Goal: Information Seeking & Learning: Compare options

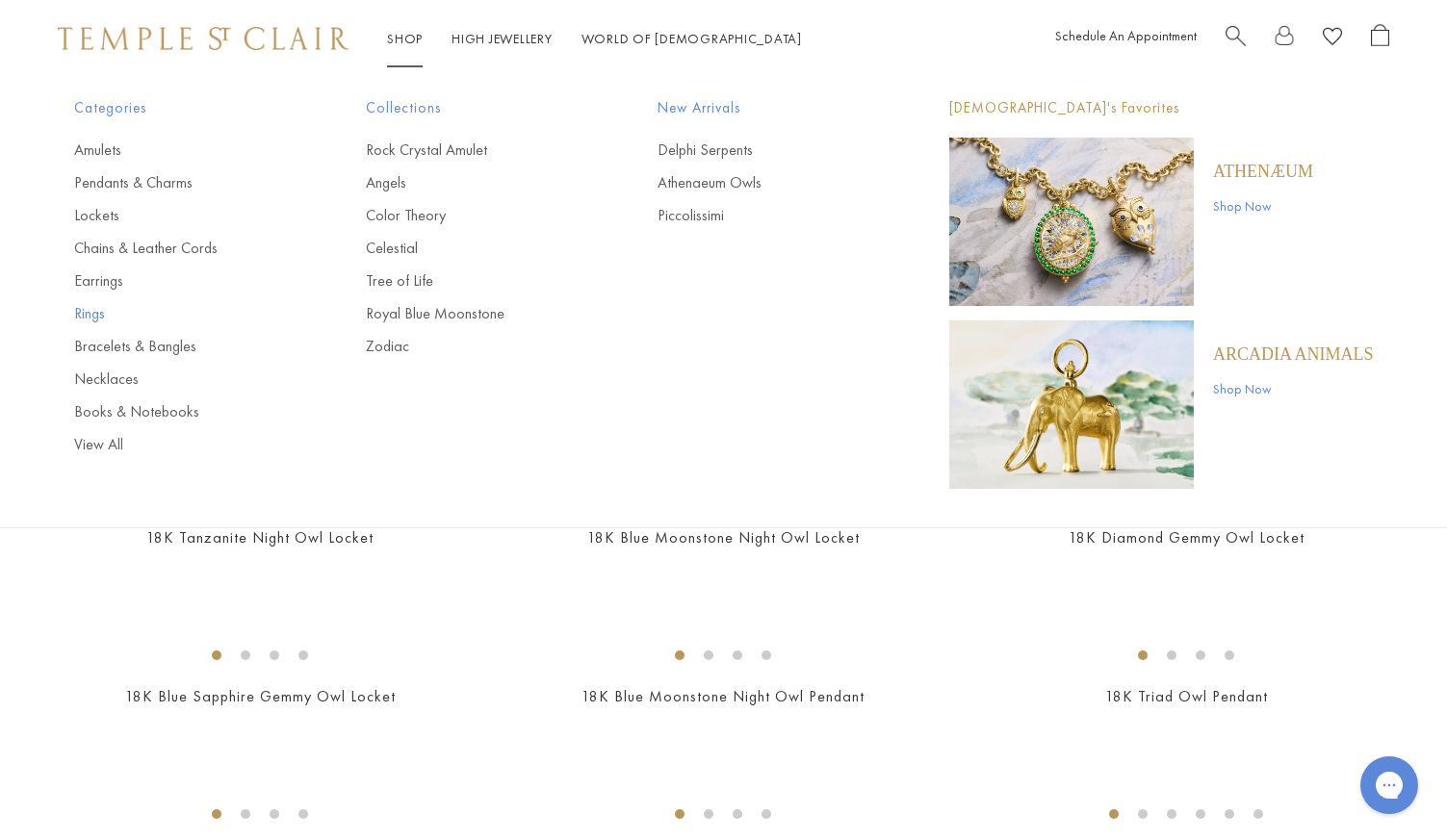
click at [99, 313] on link "Rings" at bounding box center [182, 314] width 215 height 21
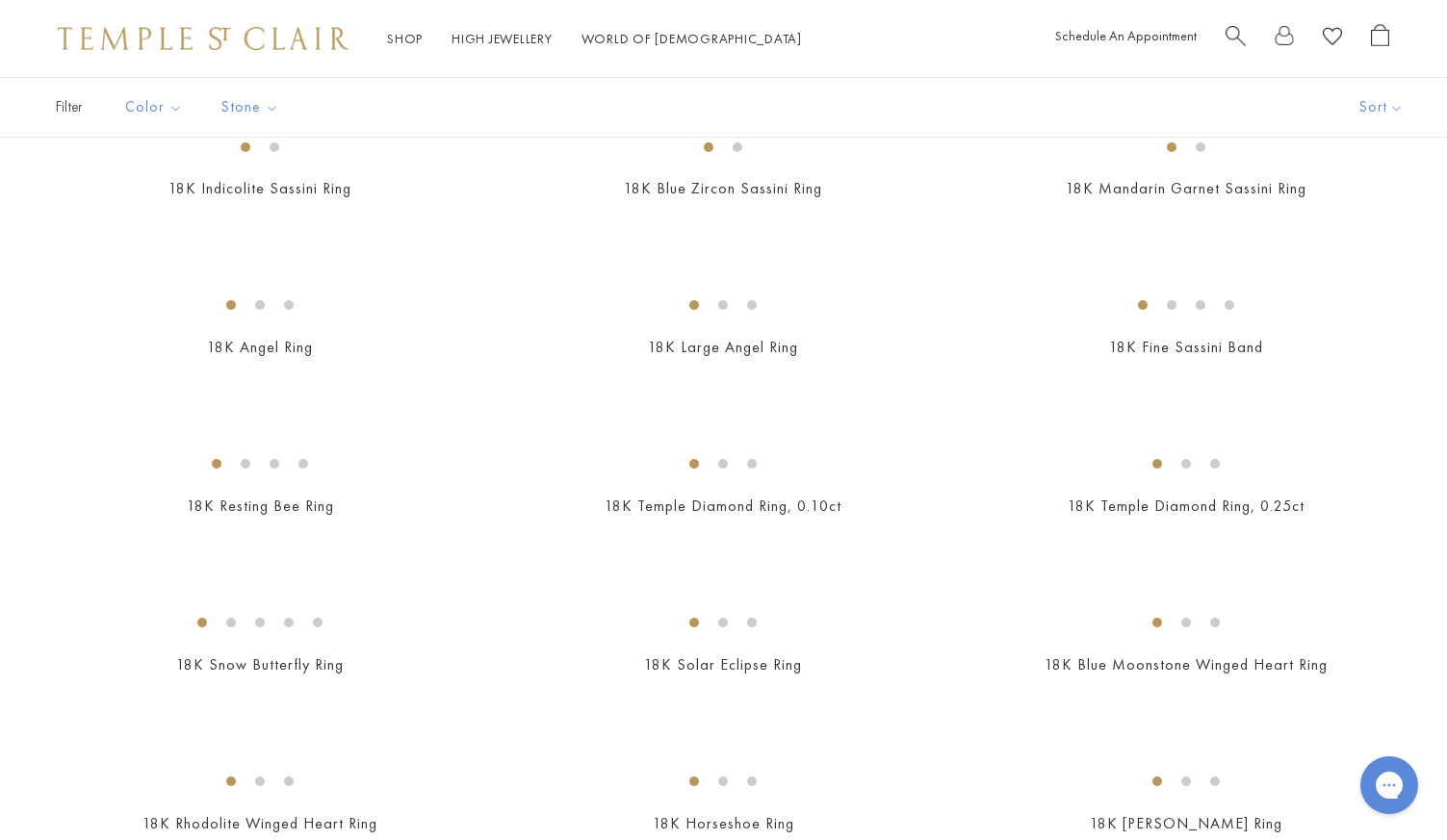
scroll to position [827, 0]
click at [0, 0] on img at bounding box center [0, 0] width 0 height 0
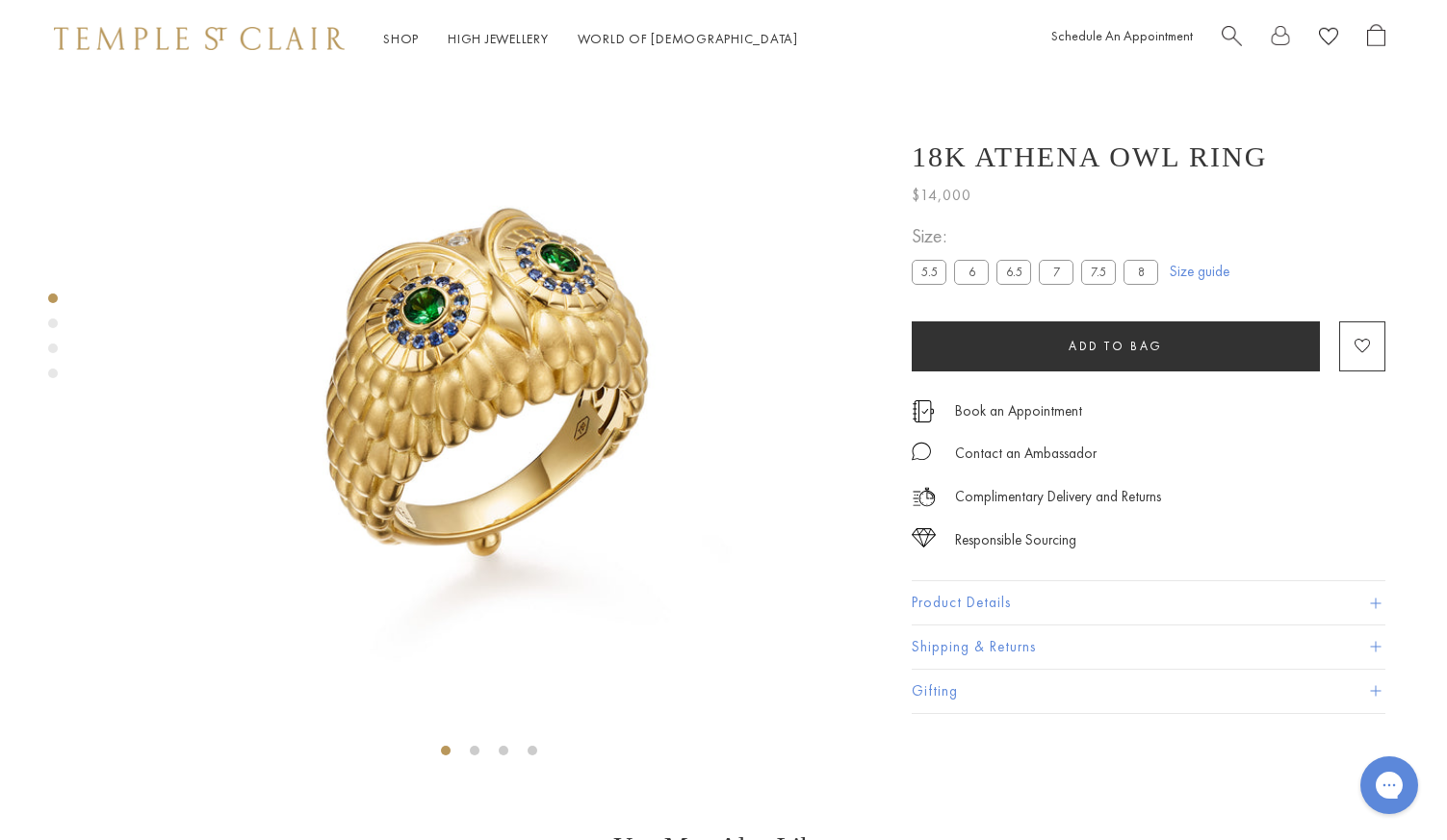
scroll to position [113, 4]
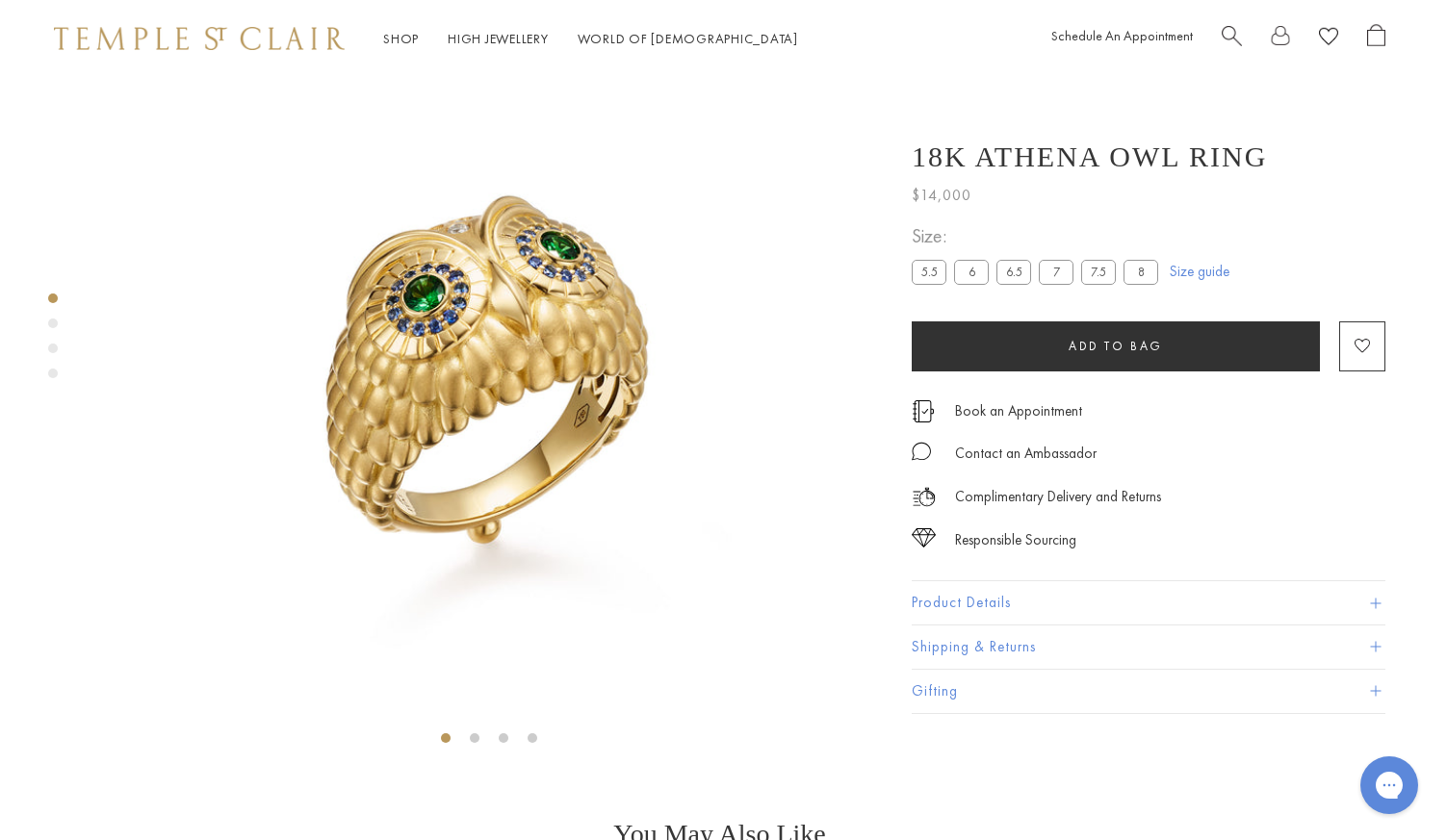
click at [53, 319] on div "Product gallery navigation" at bounding box center [53, 323] width 10 height 10
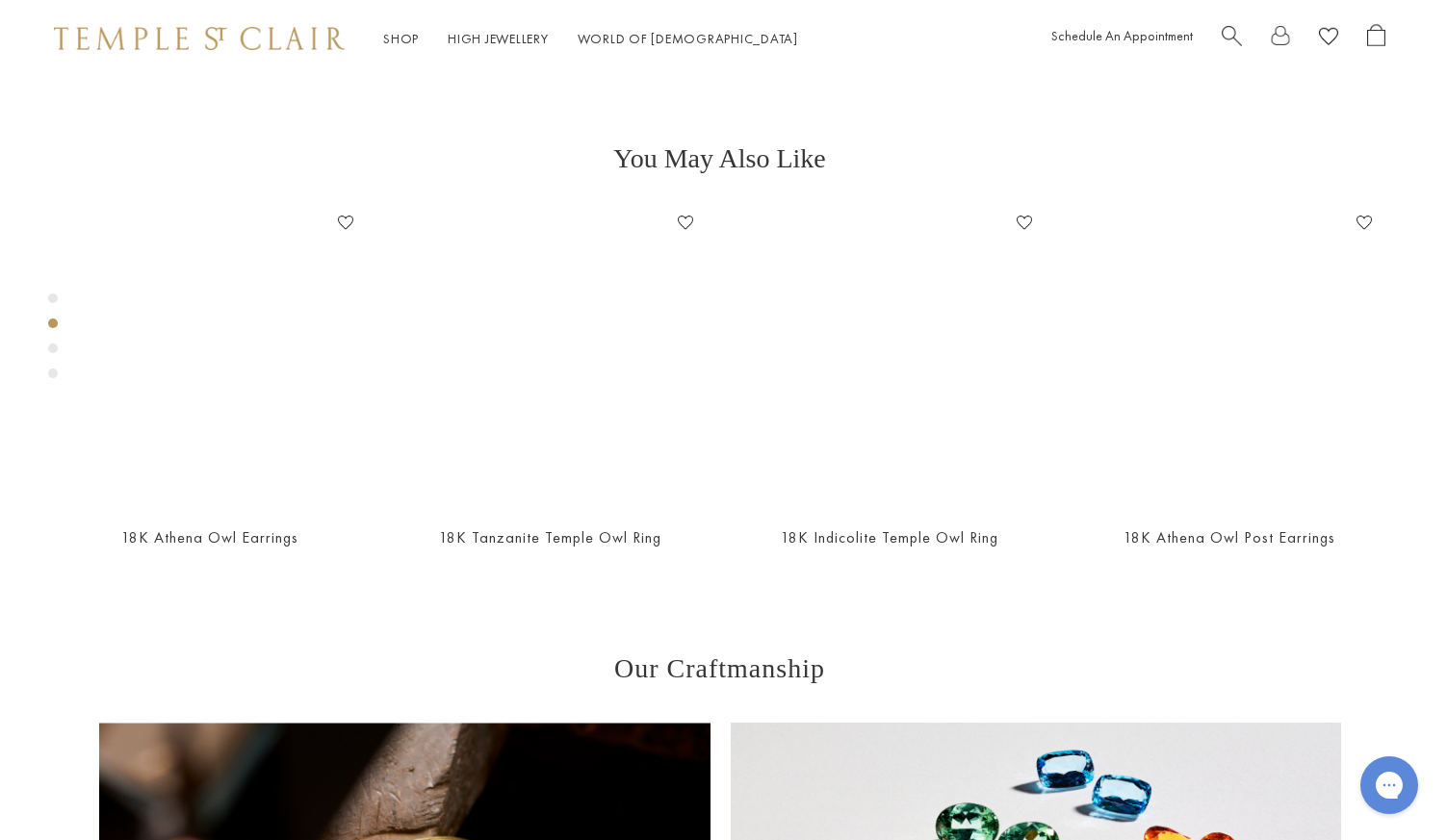
scroll to position [790, 4]
click at [55, 345] on div "Product gallery navigation" at bounding box center [53, 349] width 10 height 10
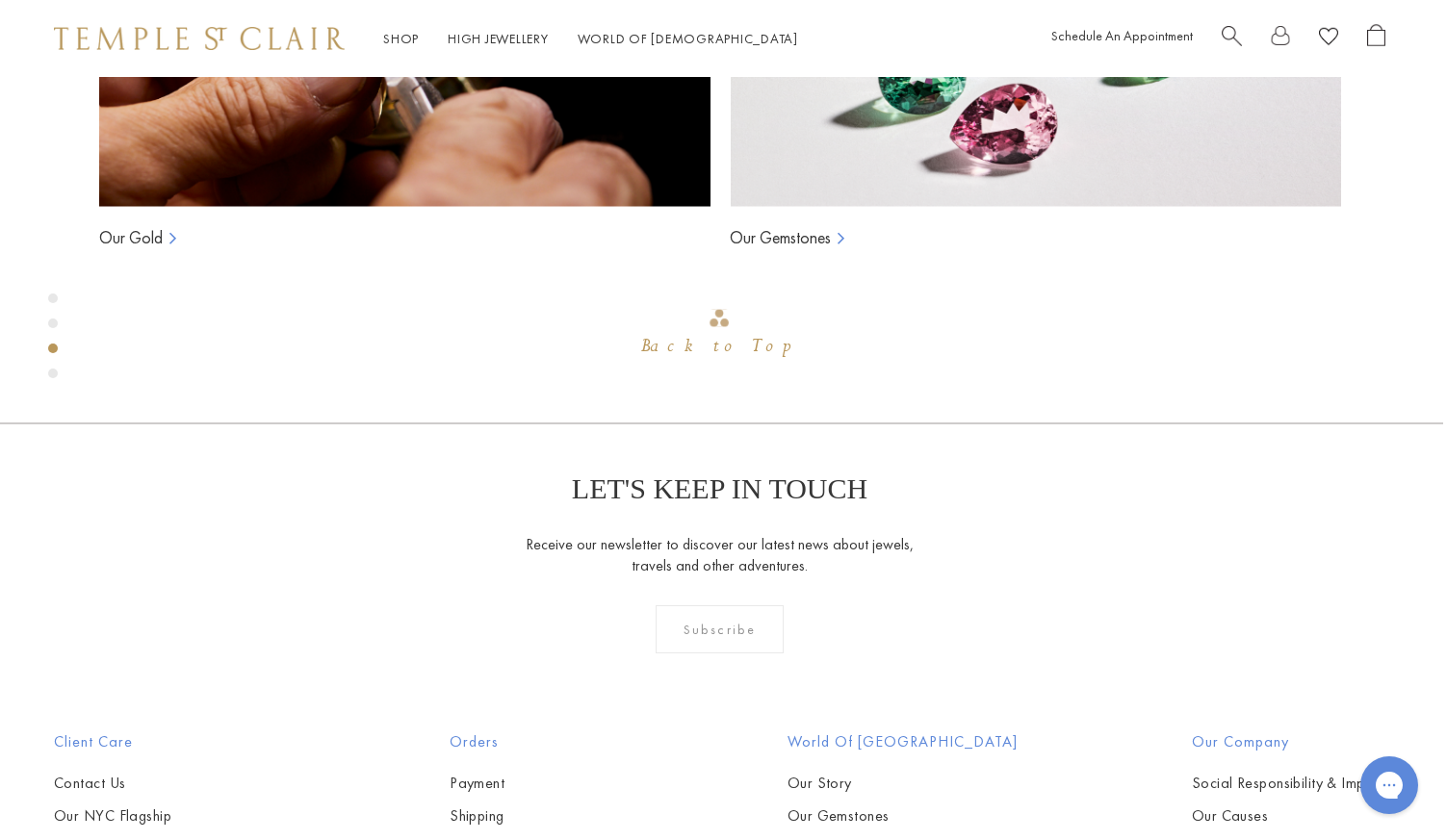
scroll to position [1697, 4]
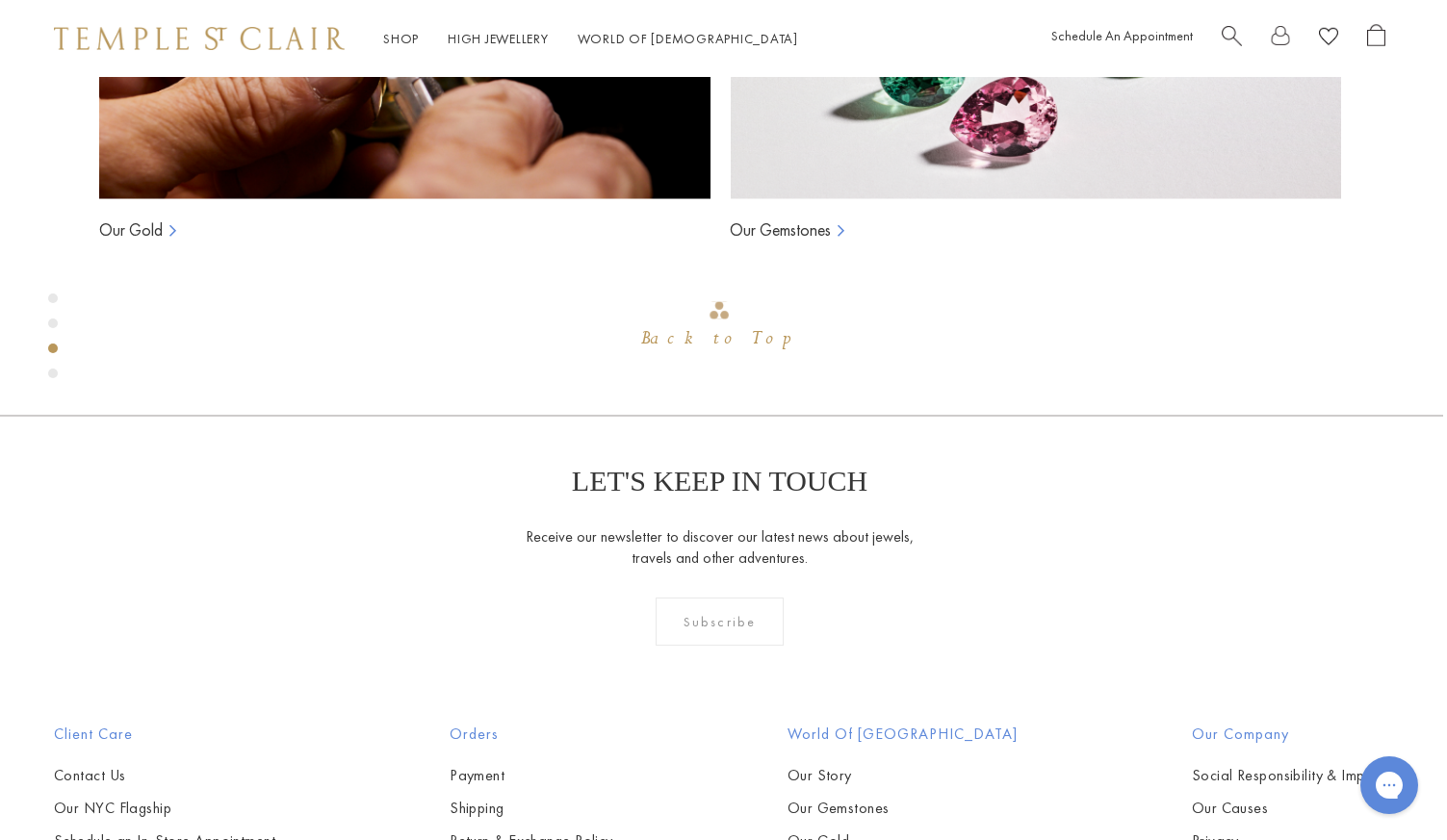
click at [49, 370] on div "Product gallery navigation" at bounding box center [53, 373] width 10 height 10
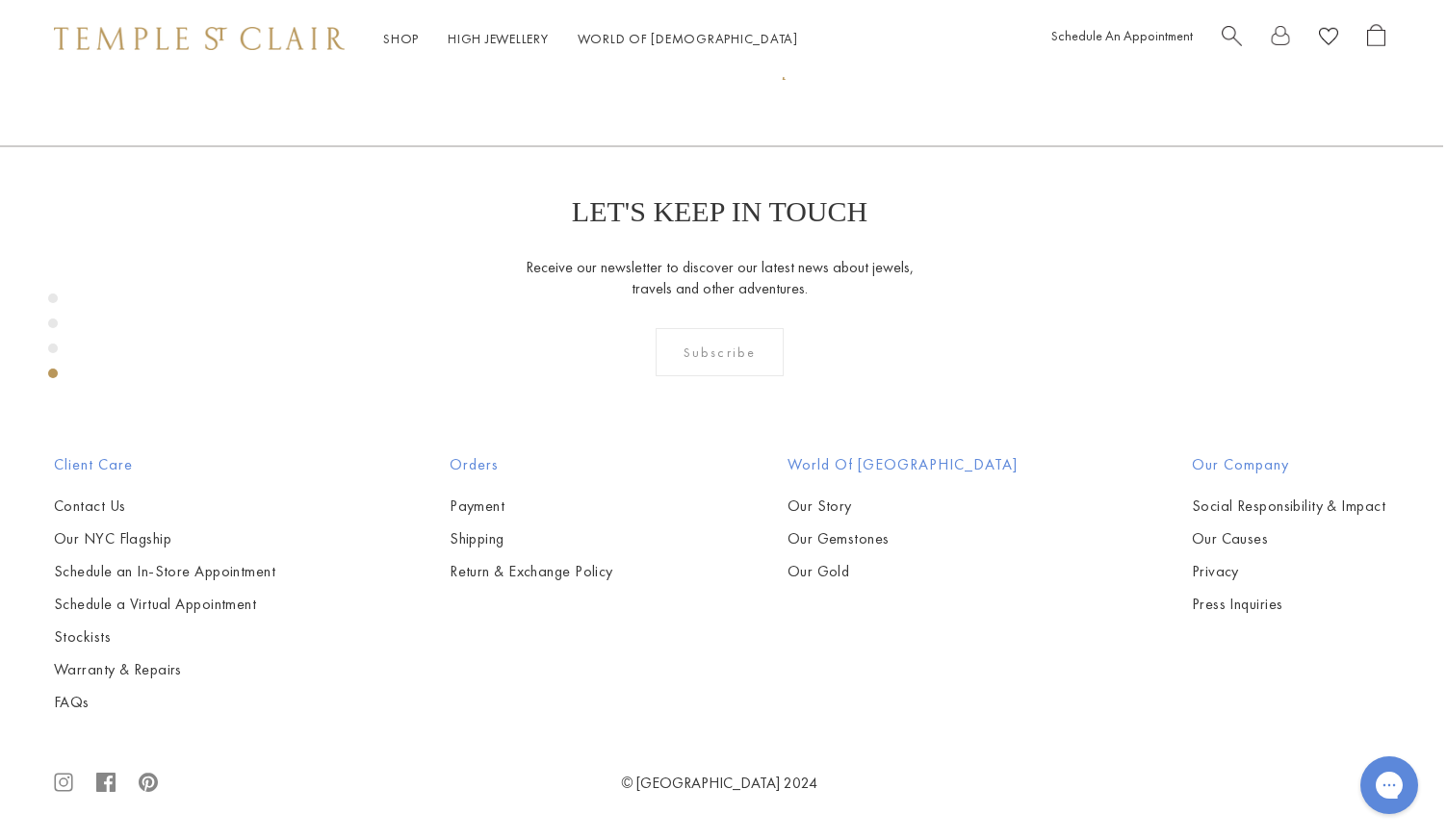
scroll to position [2374, 4]
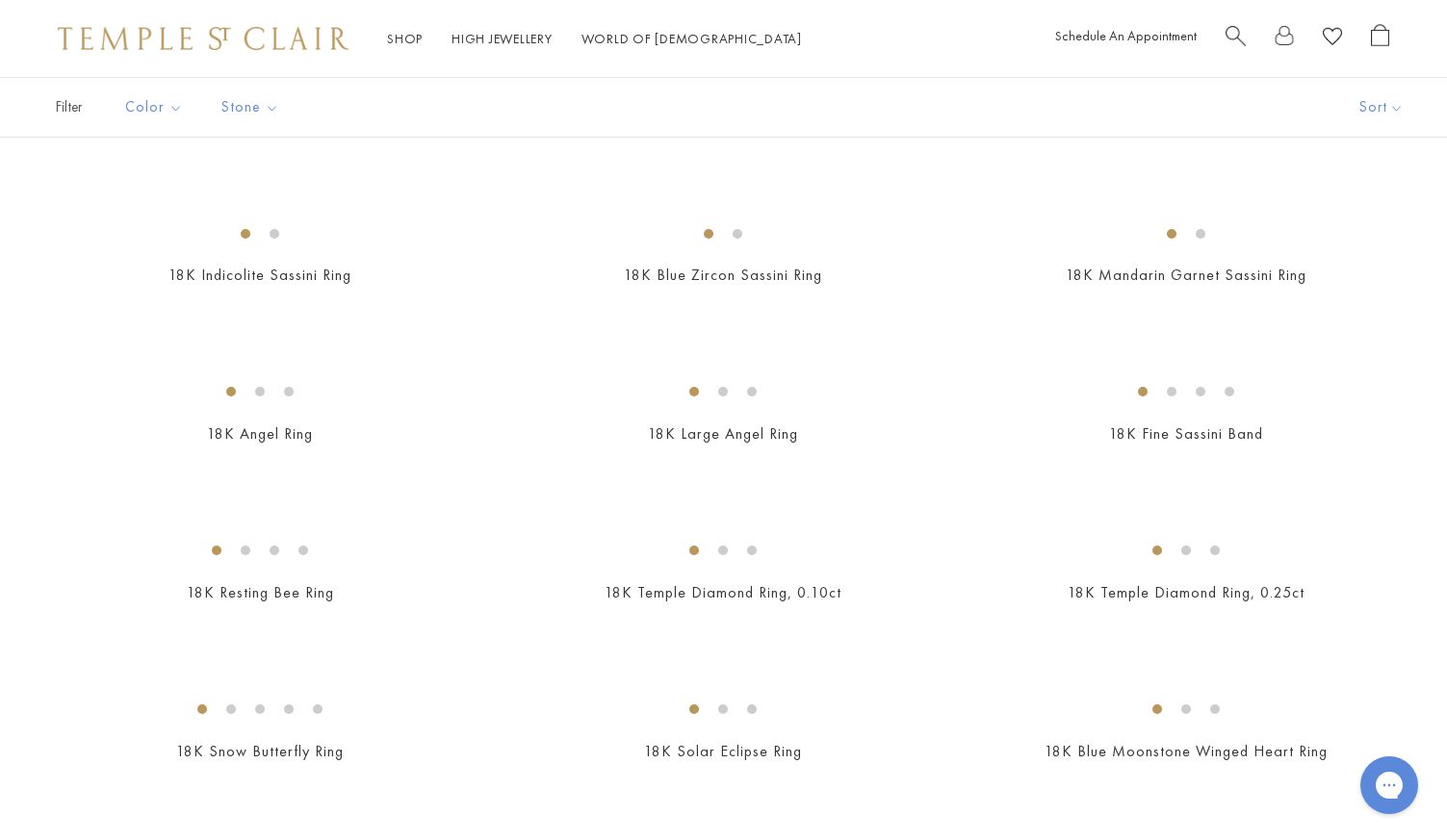
scroll to position [745, 0]
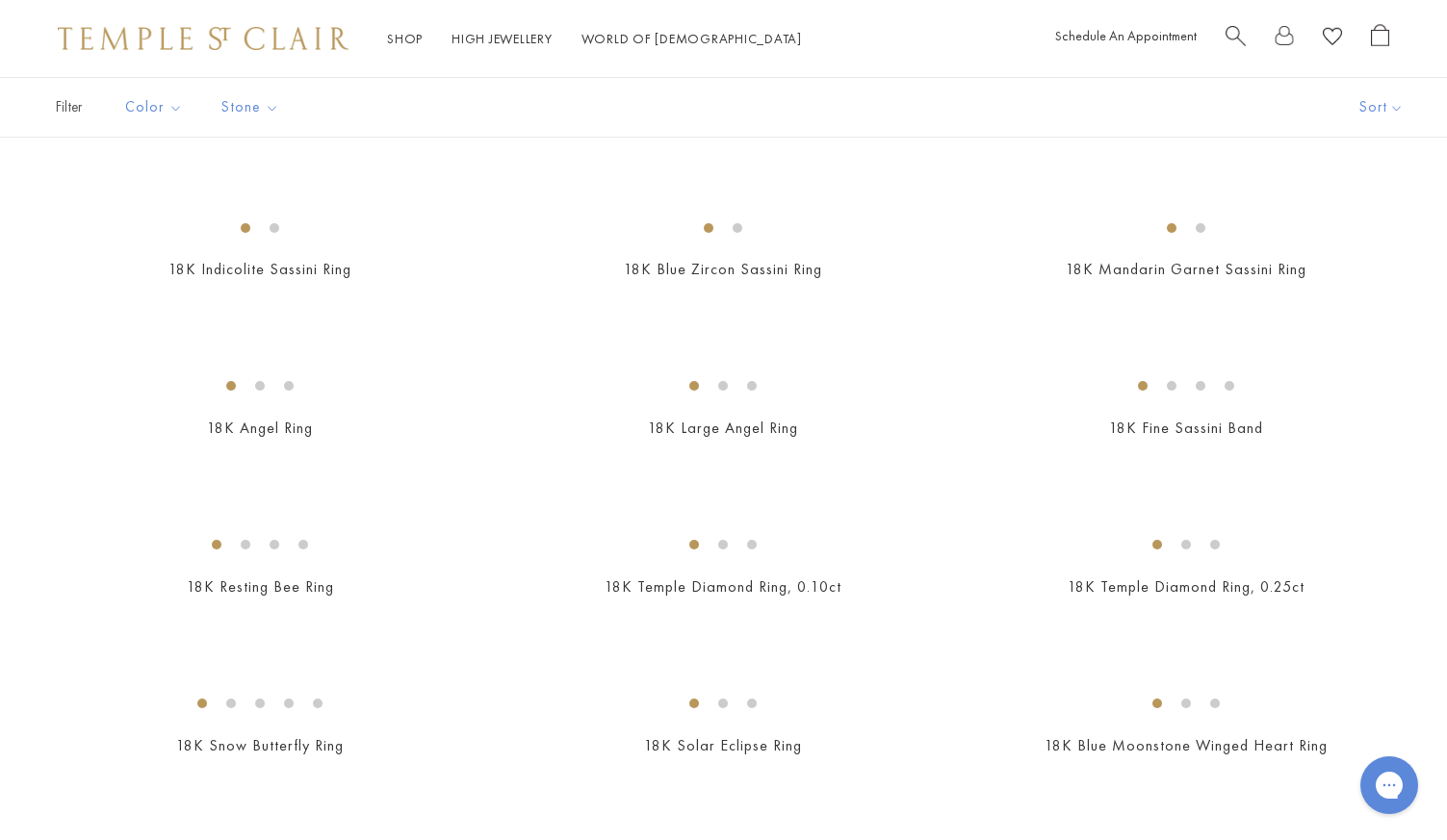
click at [0, 0] on img at bounding box center [0, 0] width 0 height 0
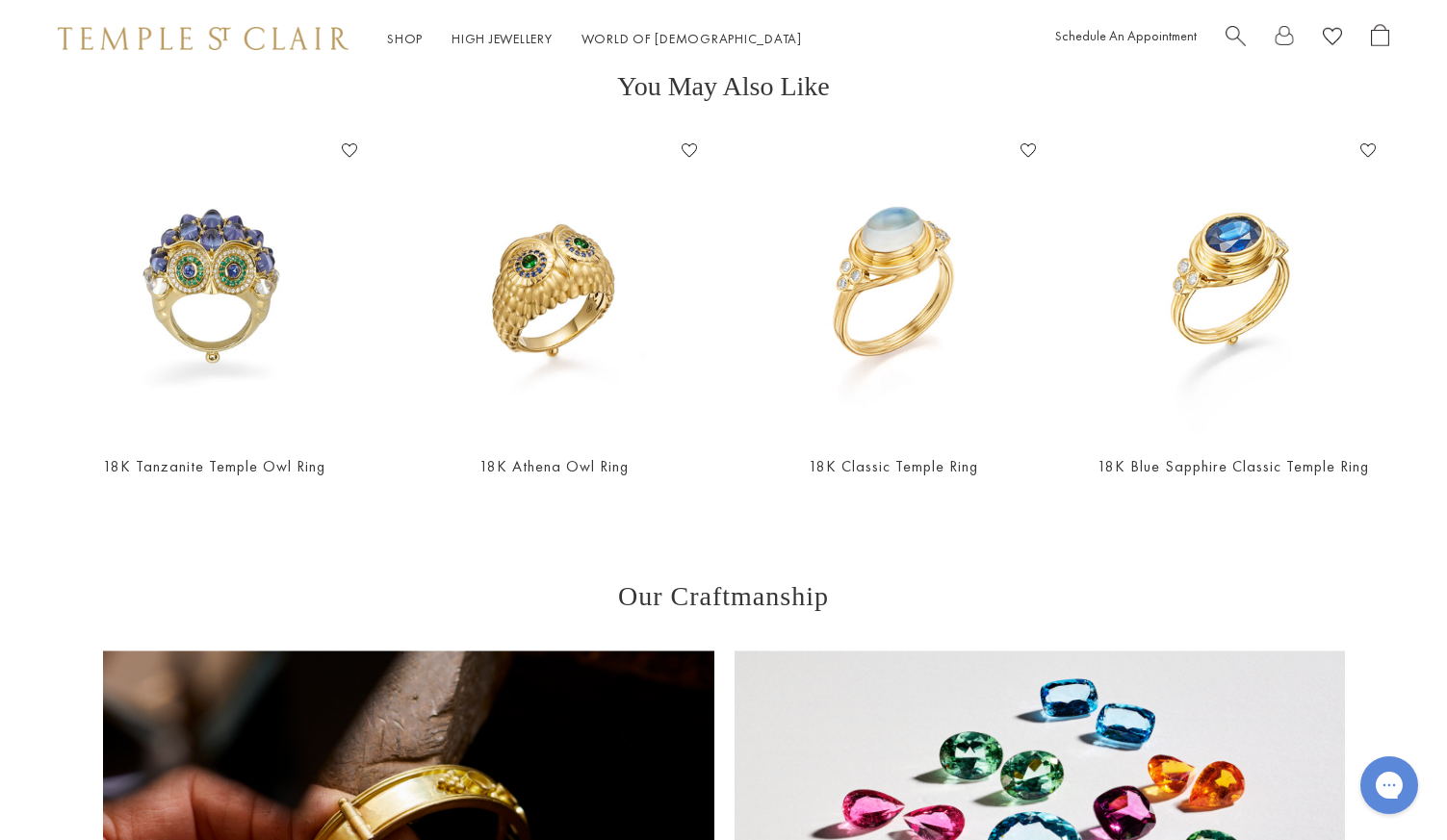
scroll to position [861, 0]
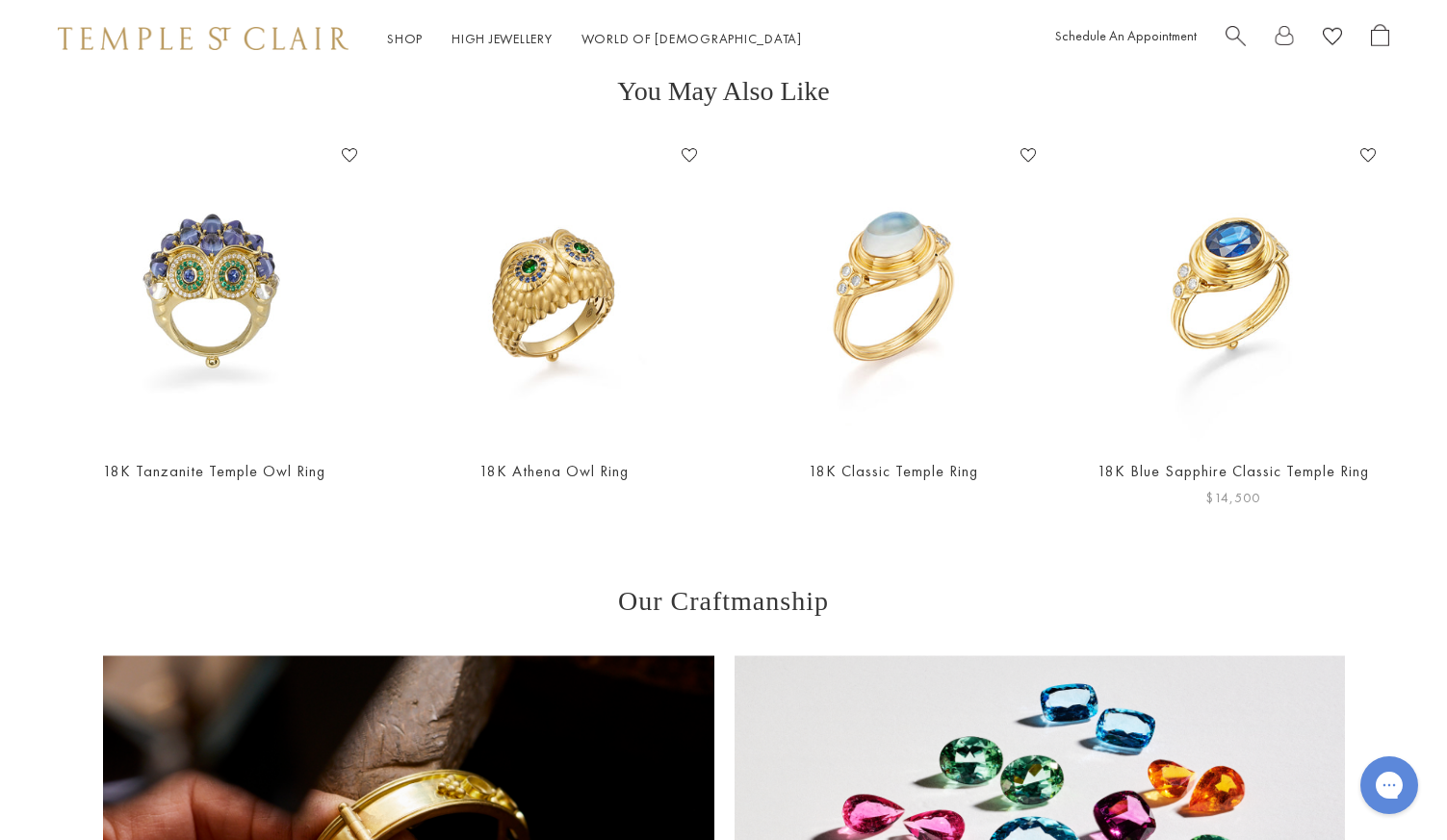
click at [1283, 227] on img at bounding box center [1232, 291] width 301 height 301
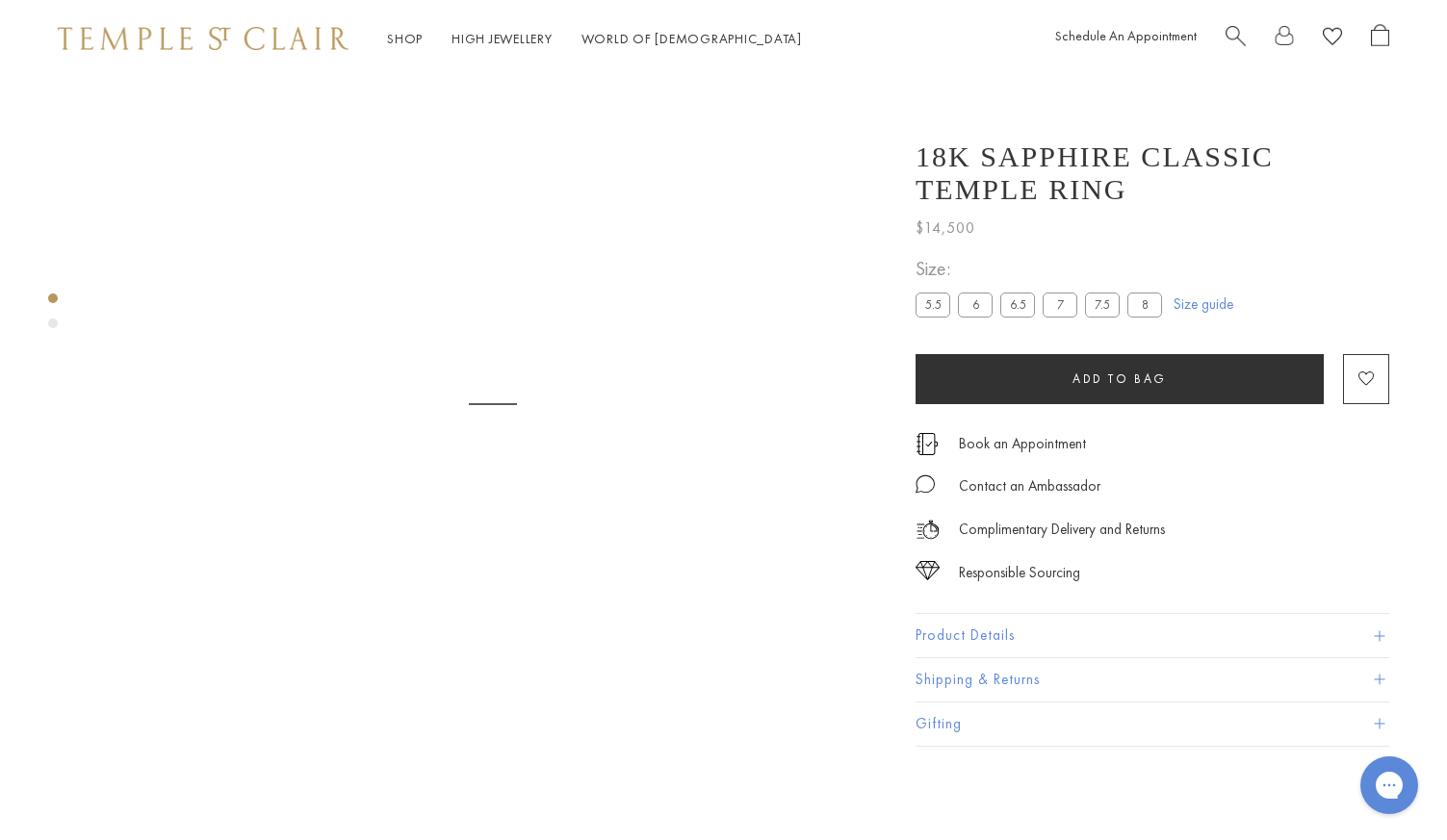
scroll to position [77, 0]
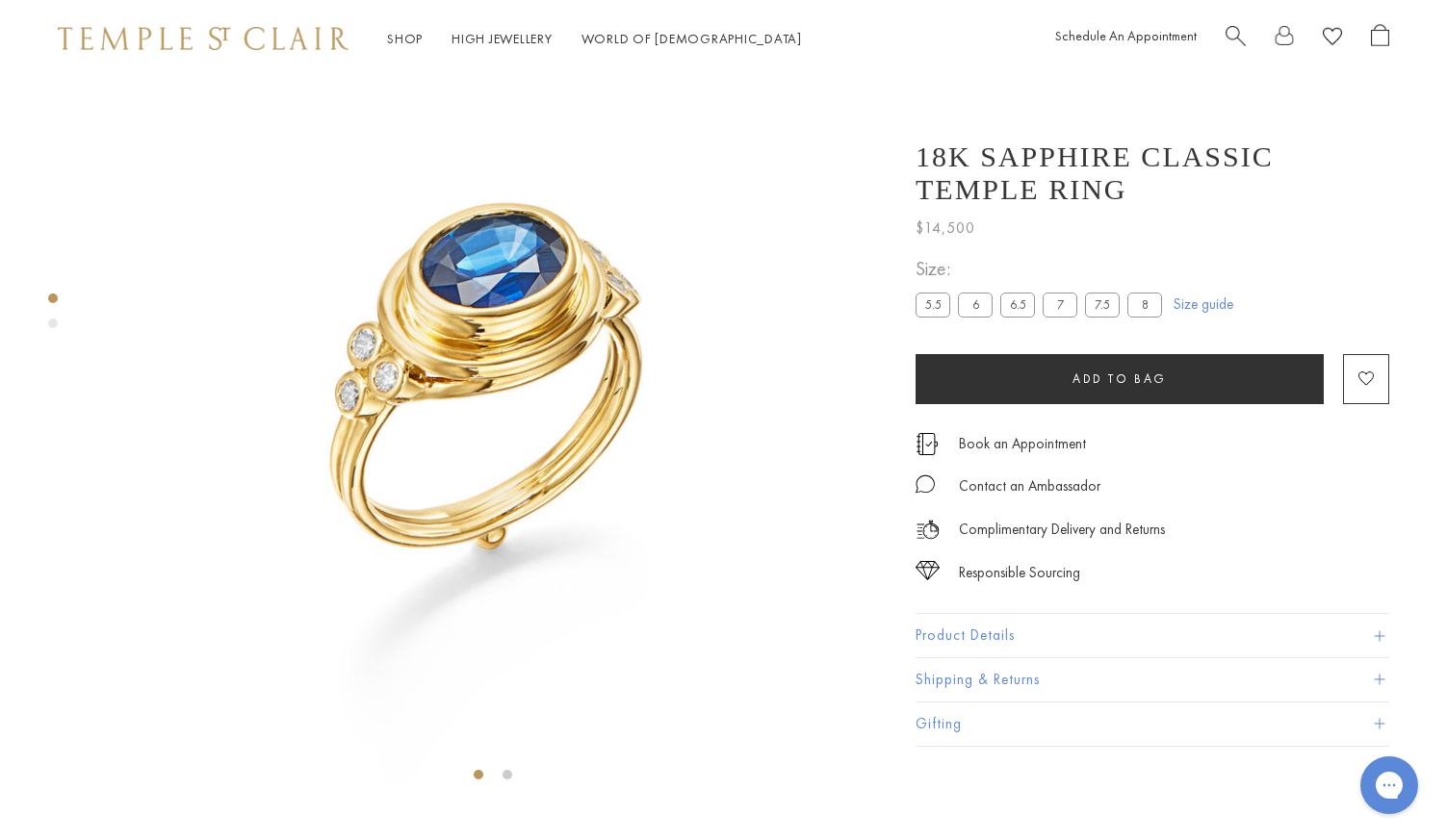
click at [48, 325] on div "Product gallery navigation" at bounding box center [53, 323] width 10 height 10
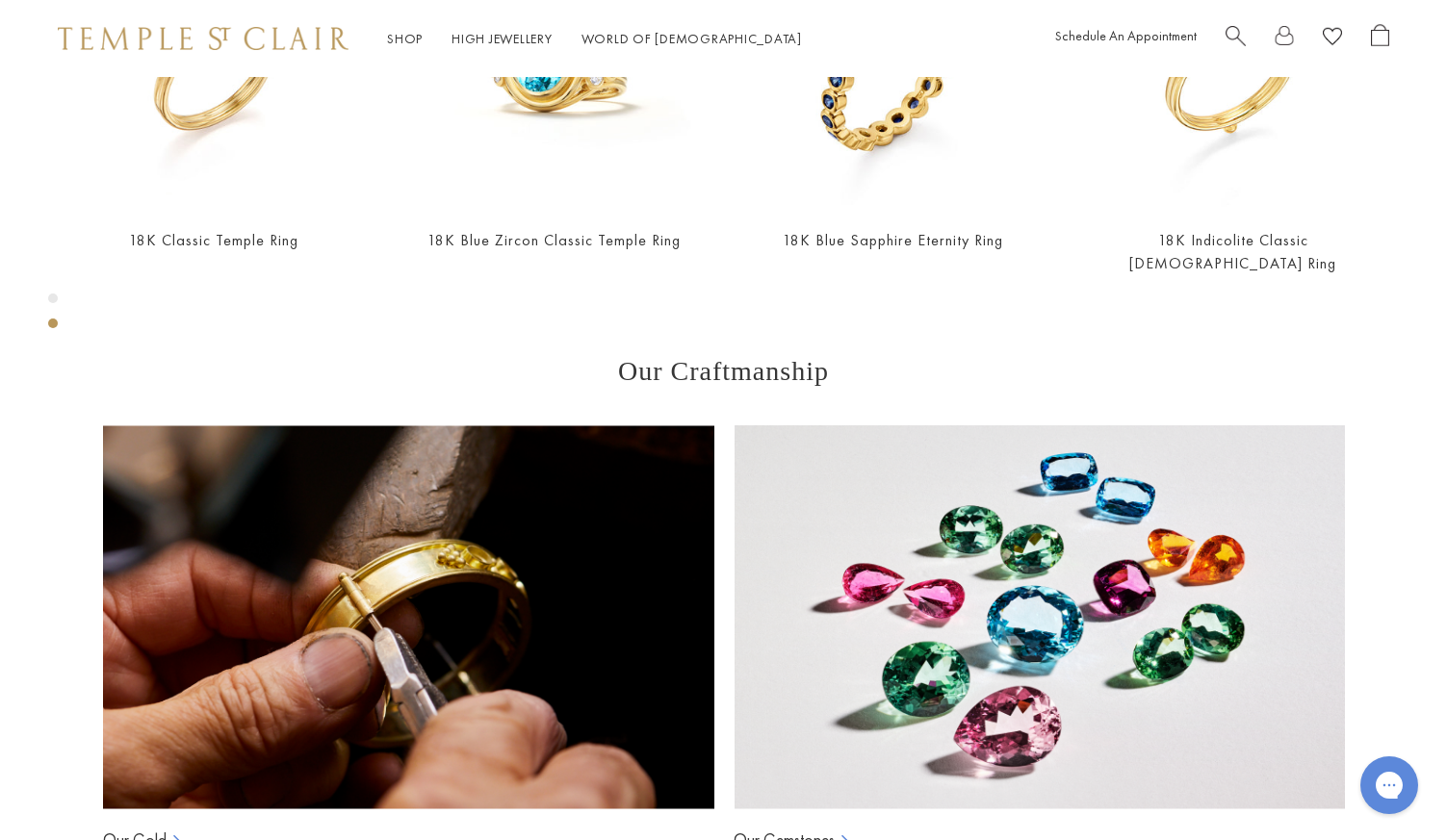
scroll to position [1104, 0]
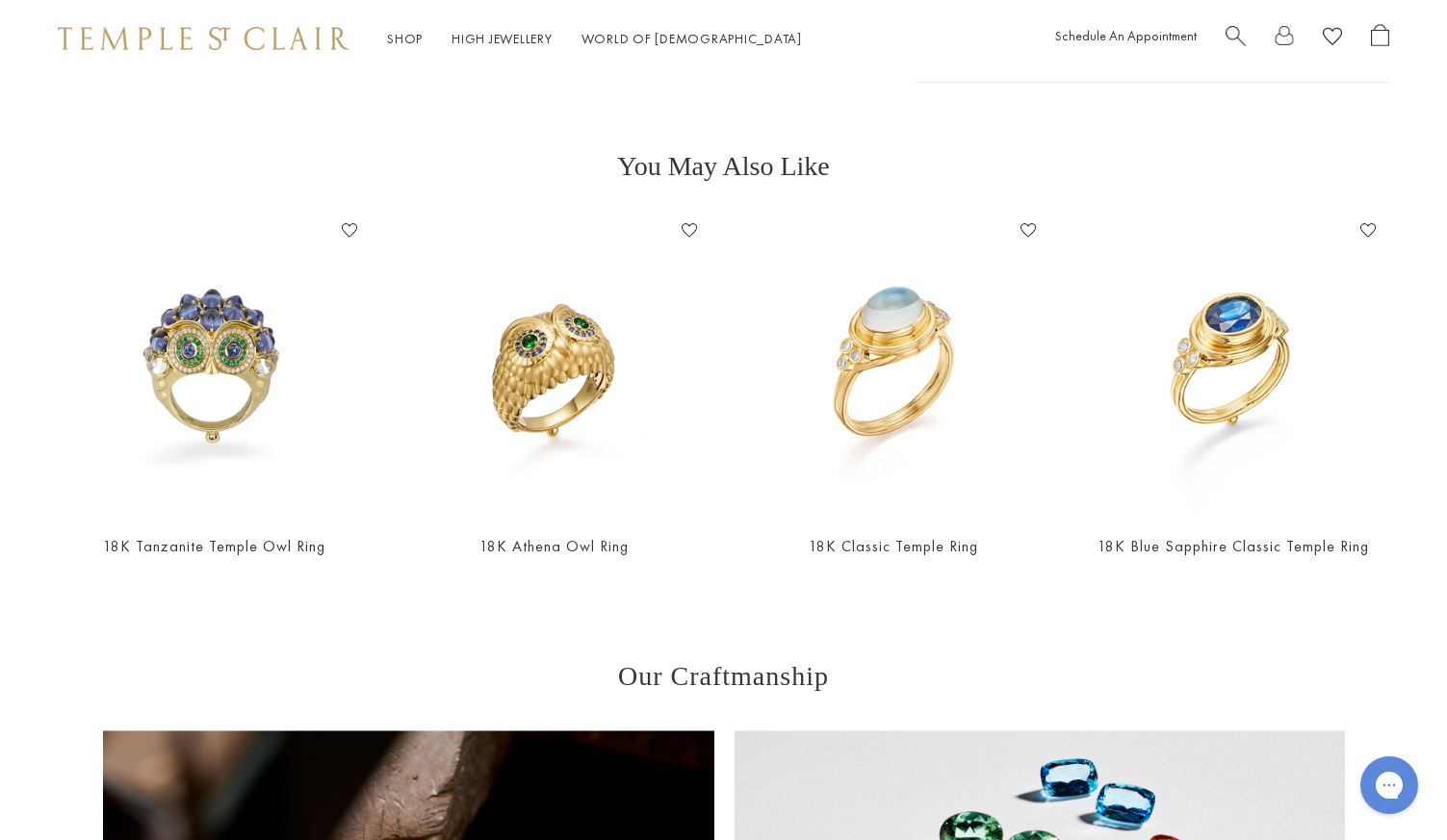
scroll to position [874, 0]
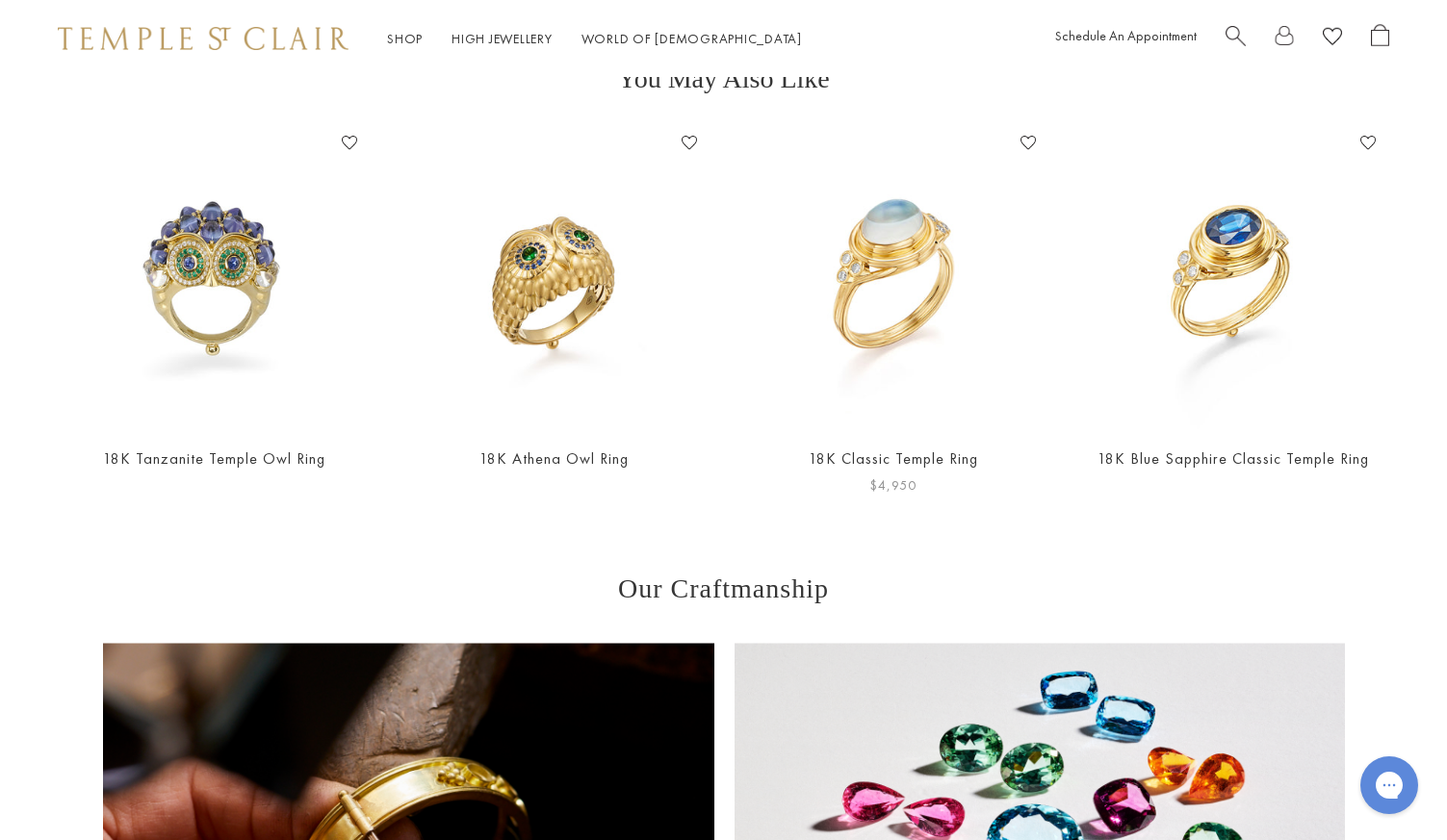
click at [901, 258] on img at bounding box center [894, 278] width 301 height 301
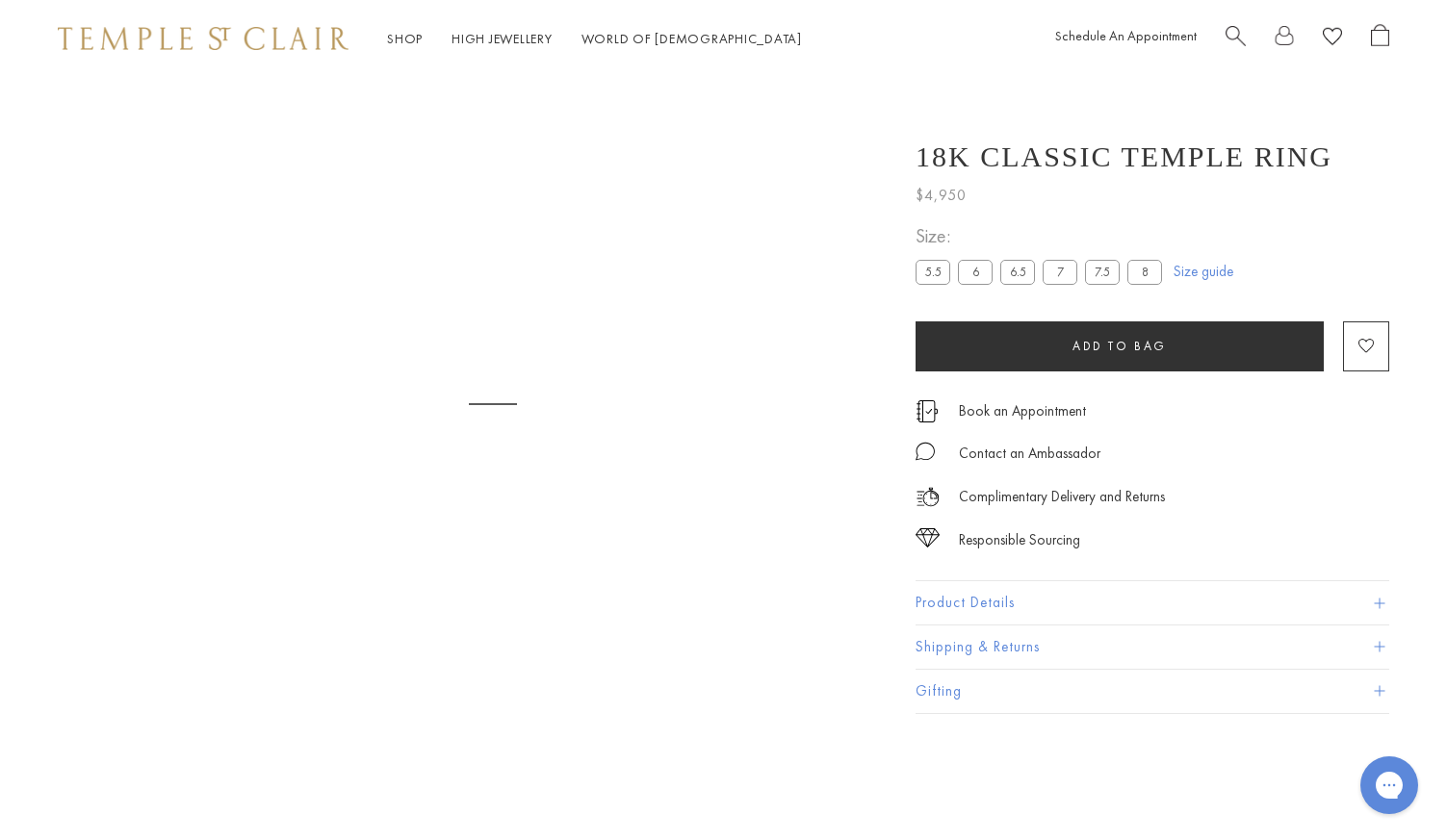
scroll to position [77, 0]
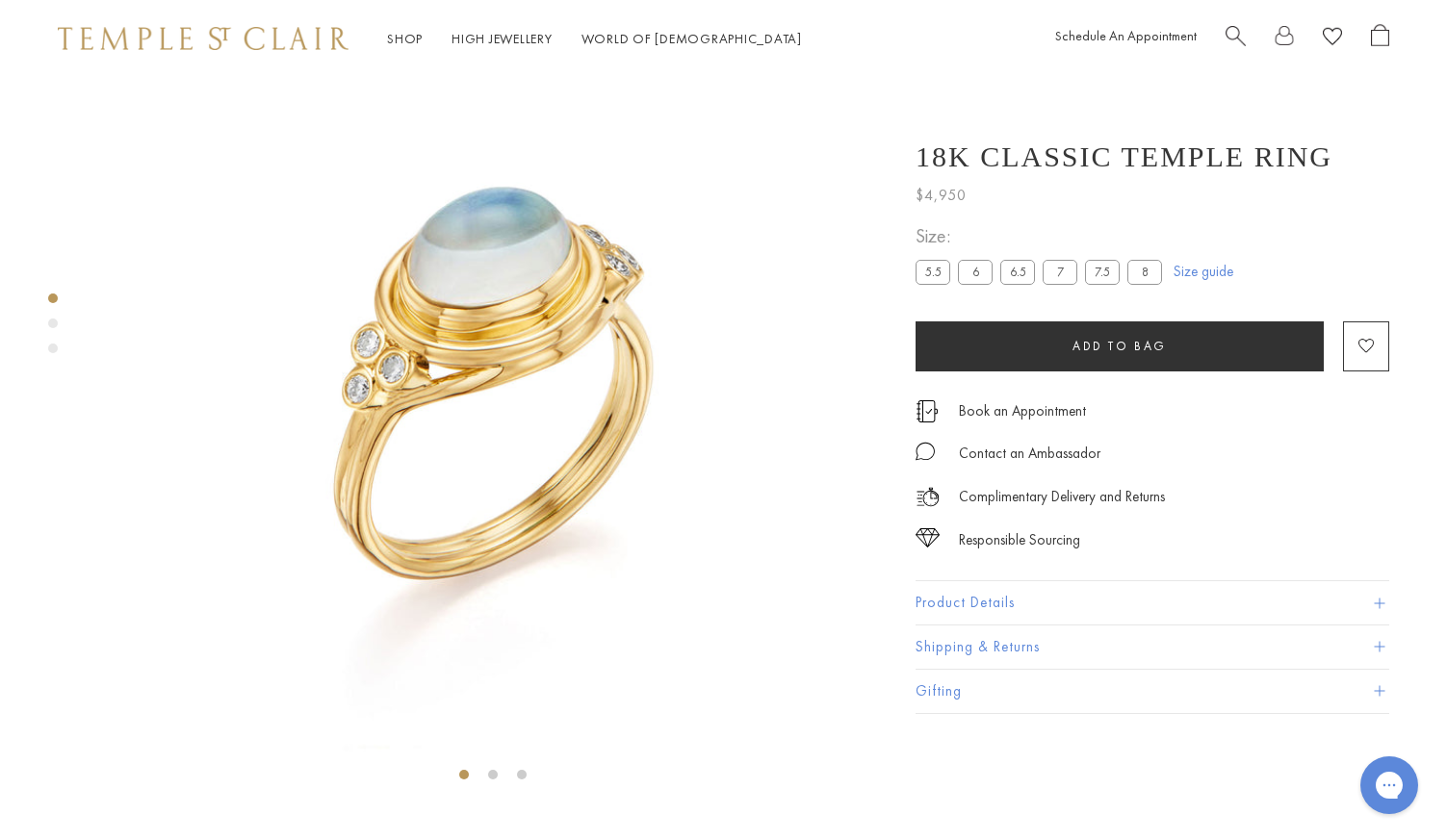
click at [54, 320] on div "Product gallery navigation" at bounding box center [53, 323] width 10 height 10
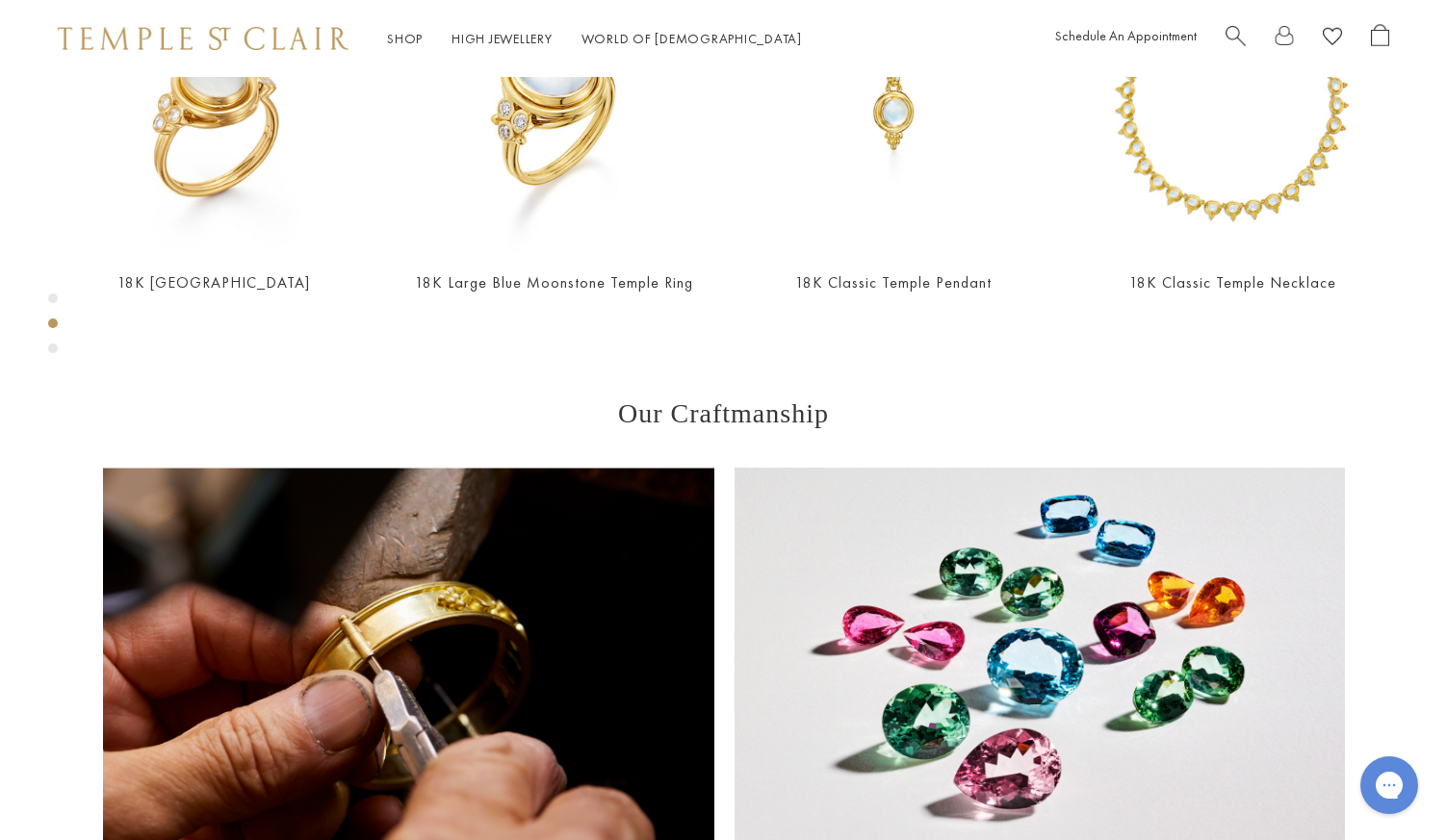
scroll to position [1047, 0]
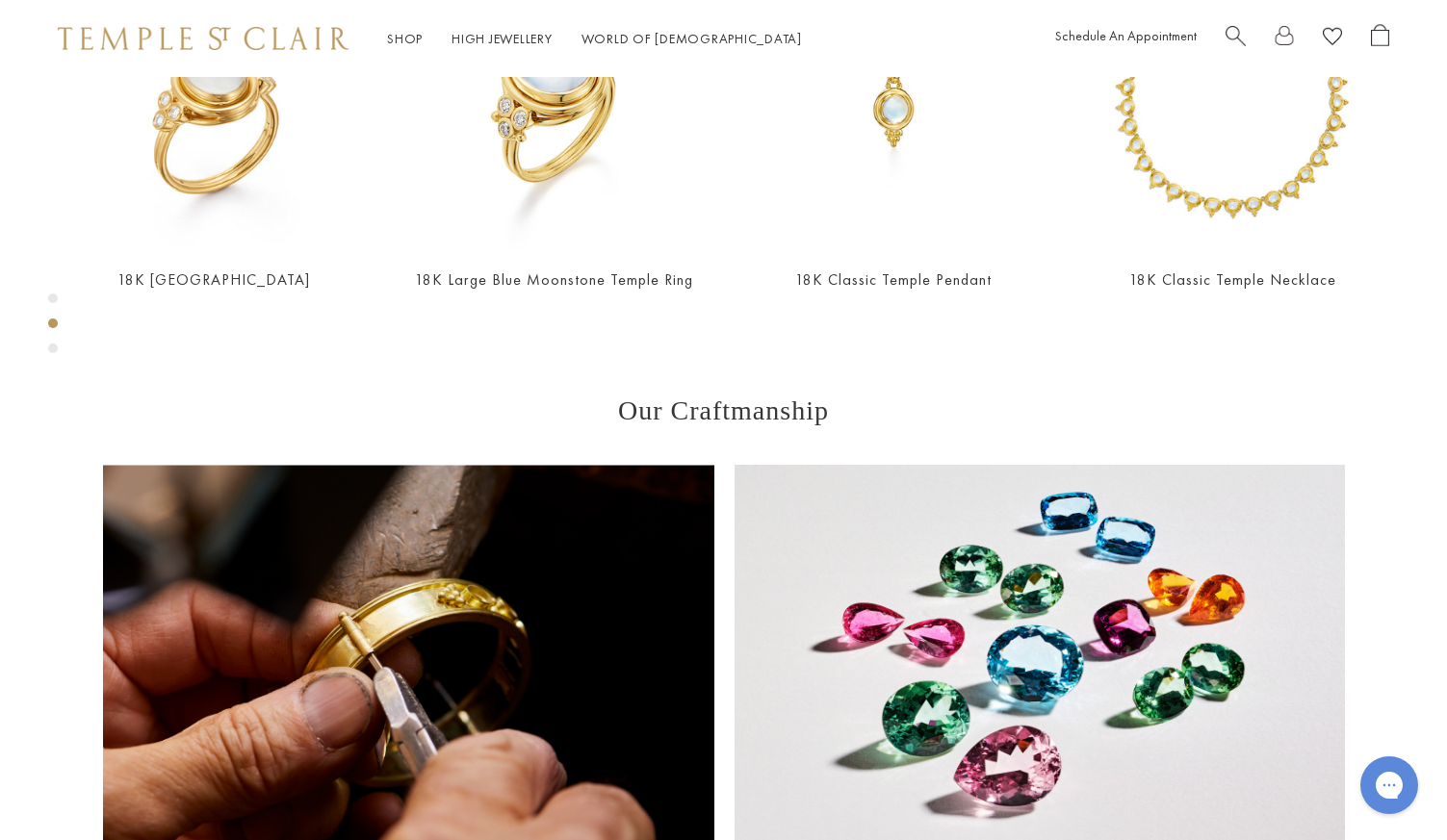
click at [52, 347] on div "Product gallery navigation" at bounding box center [53, 349] width 10 height 10
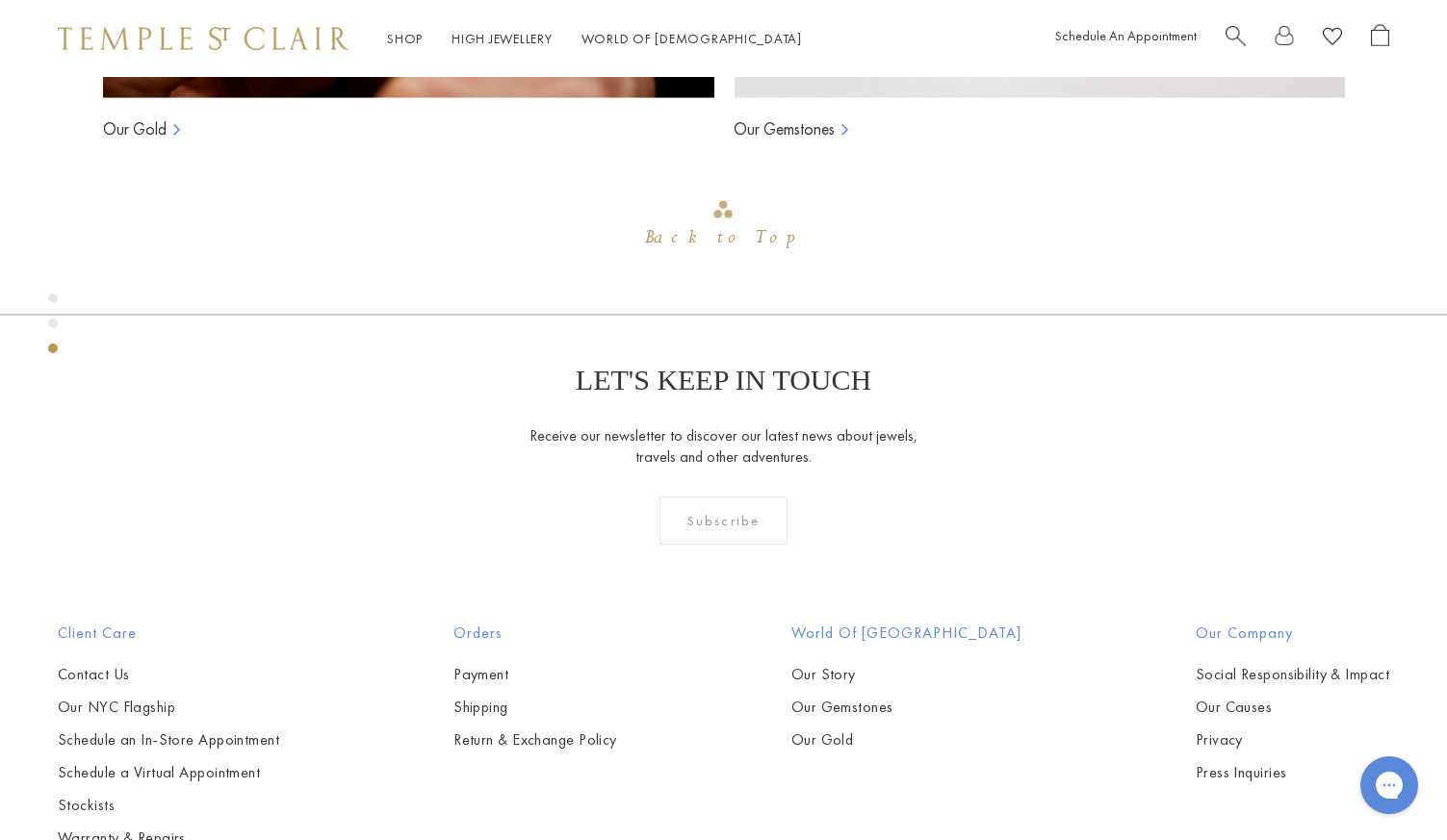
scroll to position [1799, 0]
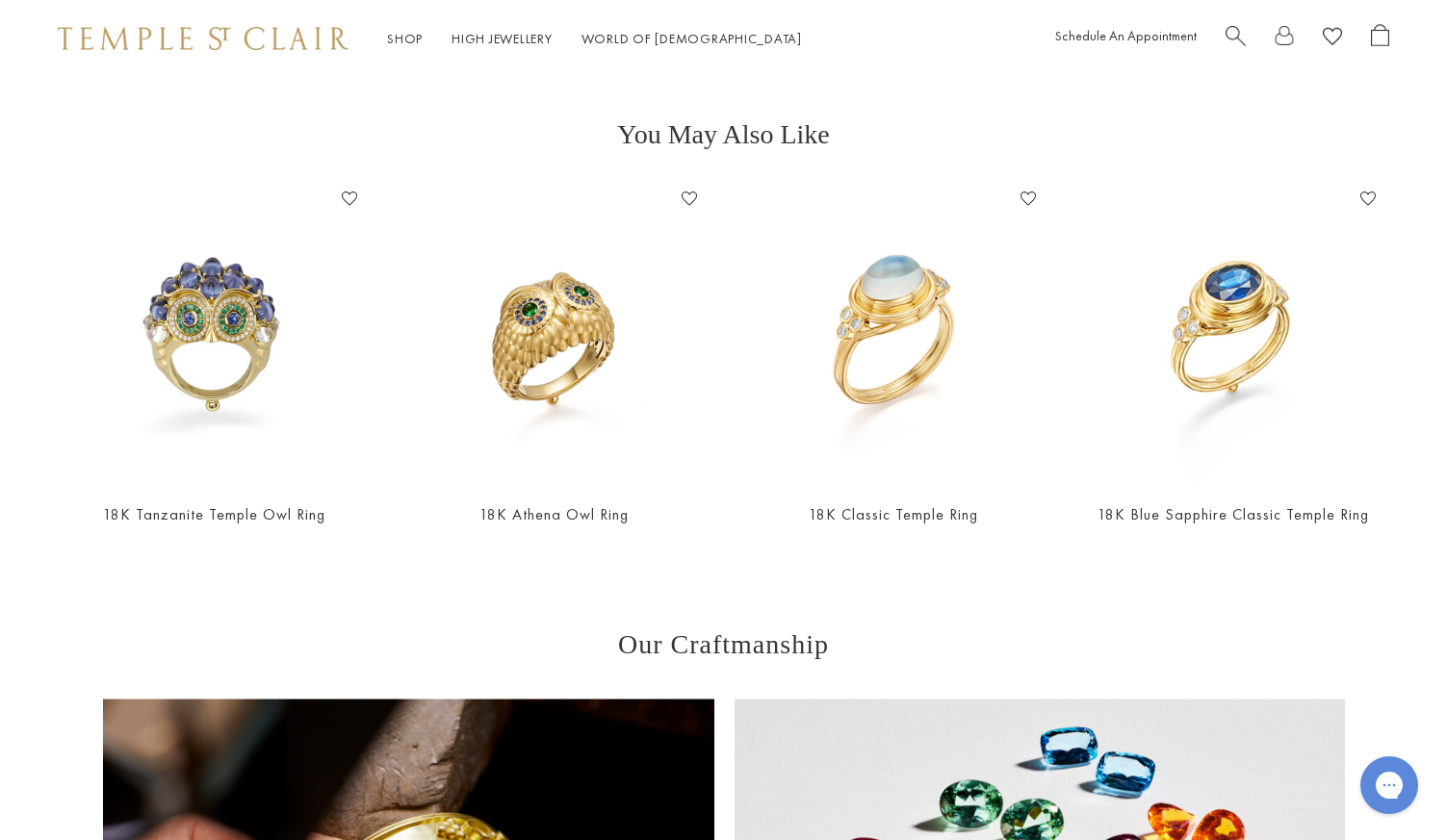
scroll to position [815, 0]
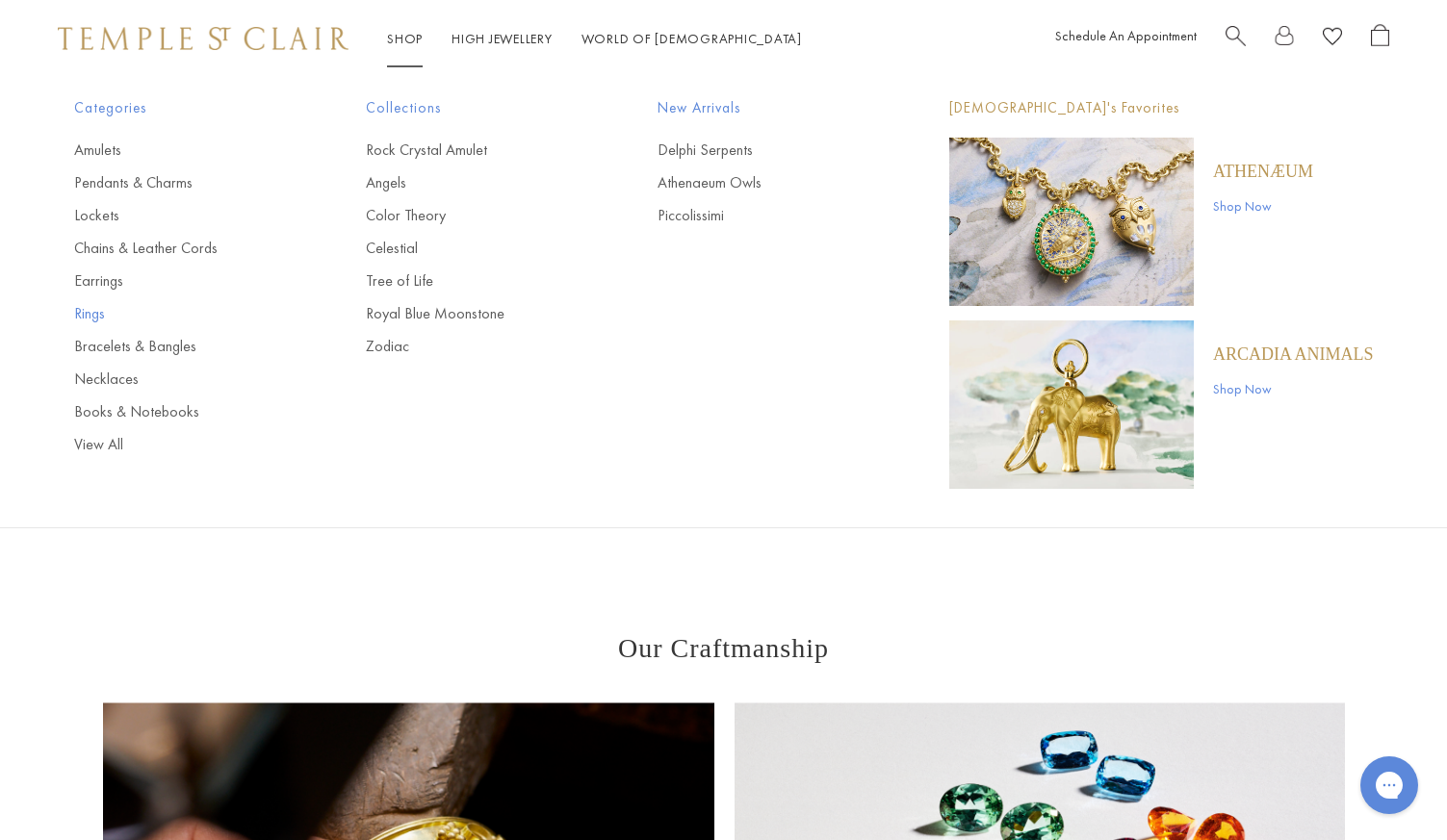
click at [95, 317] on link "Rings" at bounding box center [182, 314] width 215 height 21
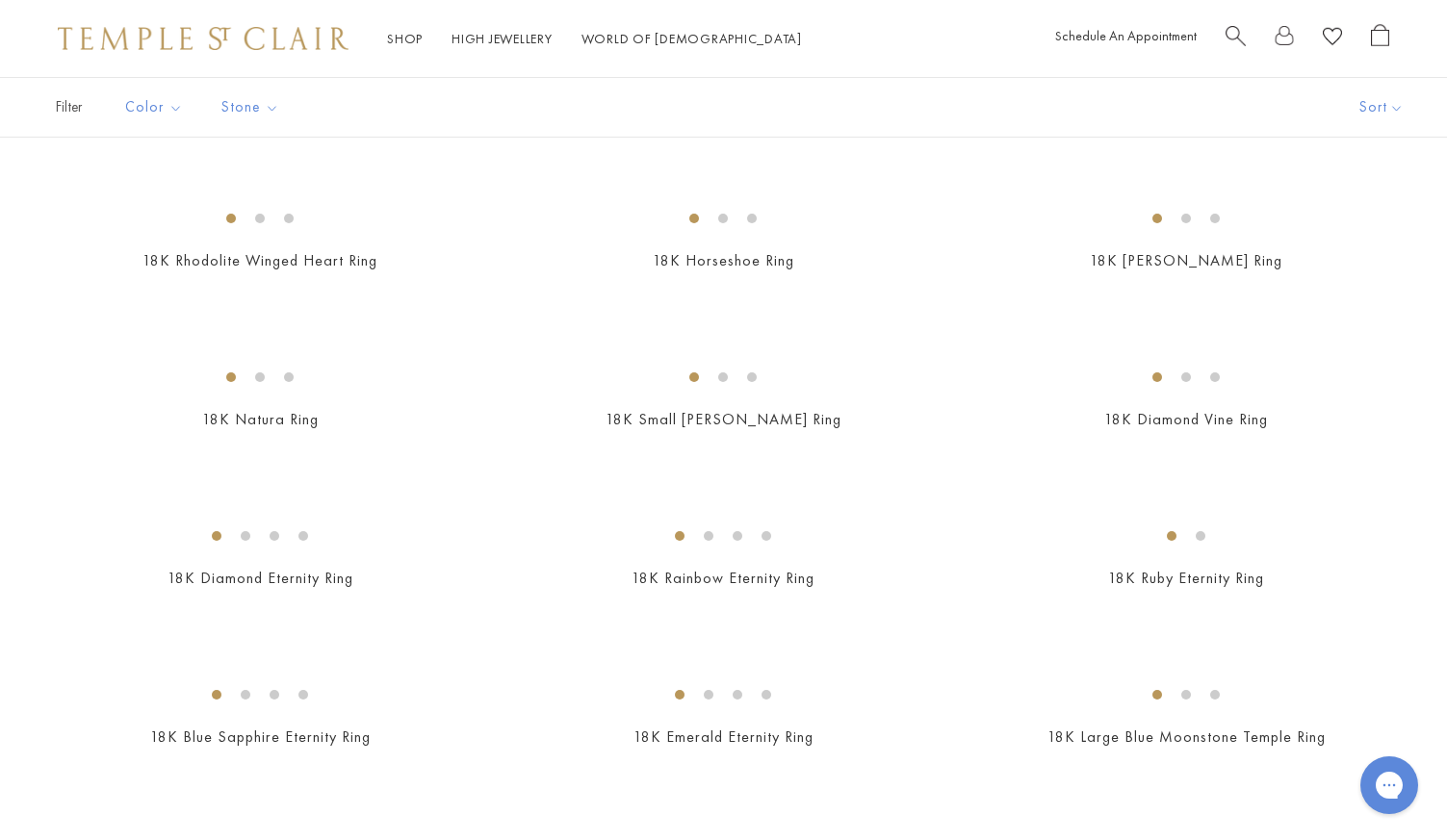
scroll to position [1323, 0]
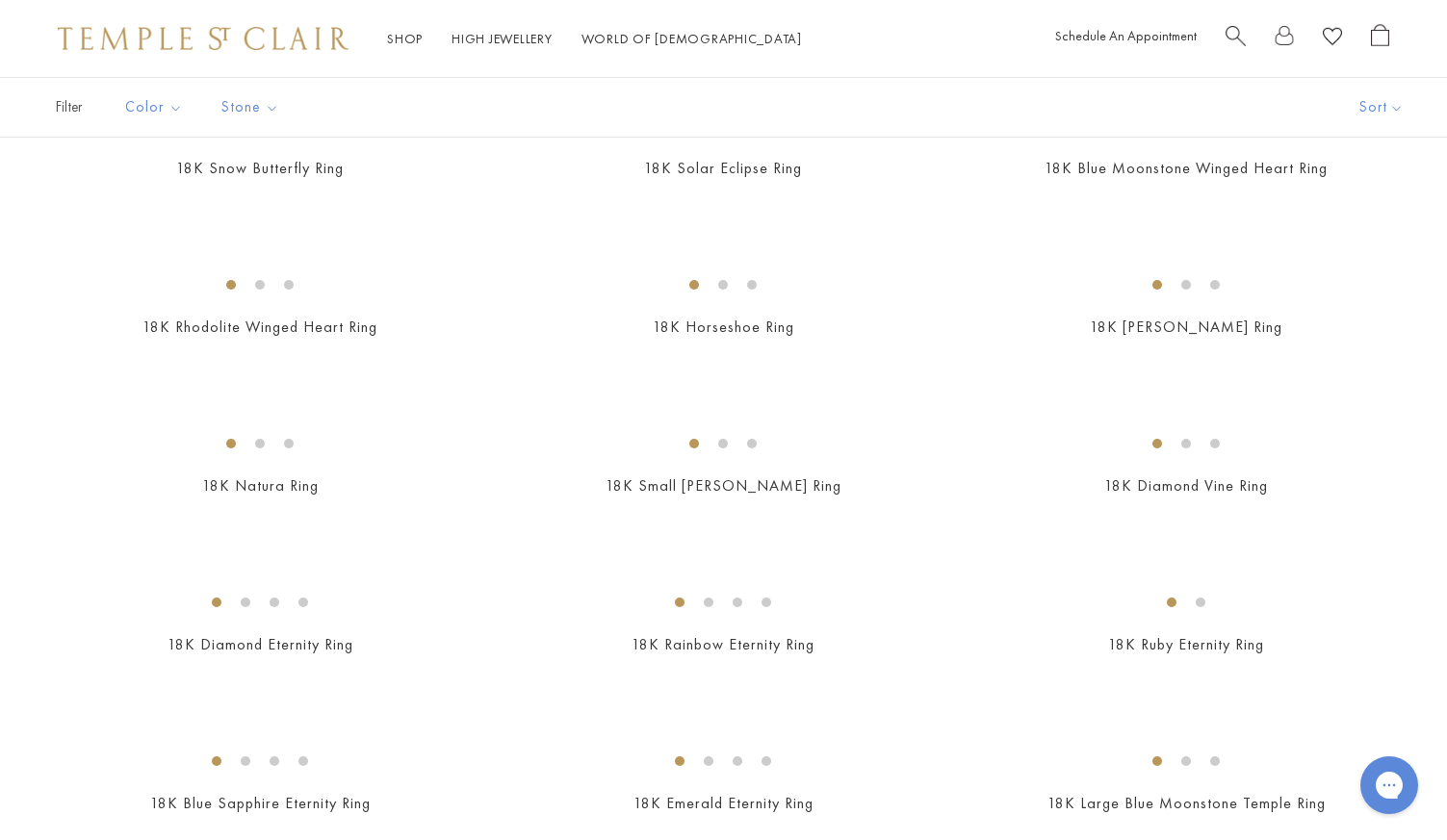
click at [0, 0] on img at bounding box center [0, 0] width 0 height 0
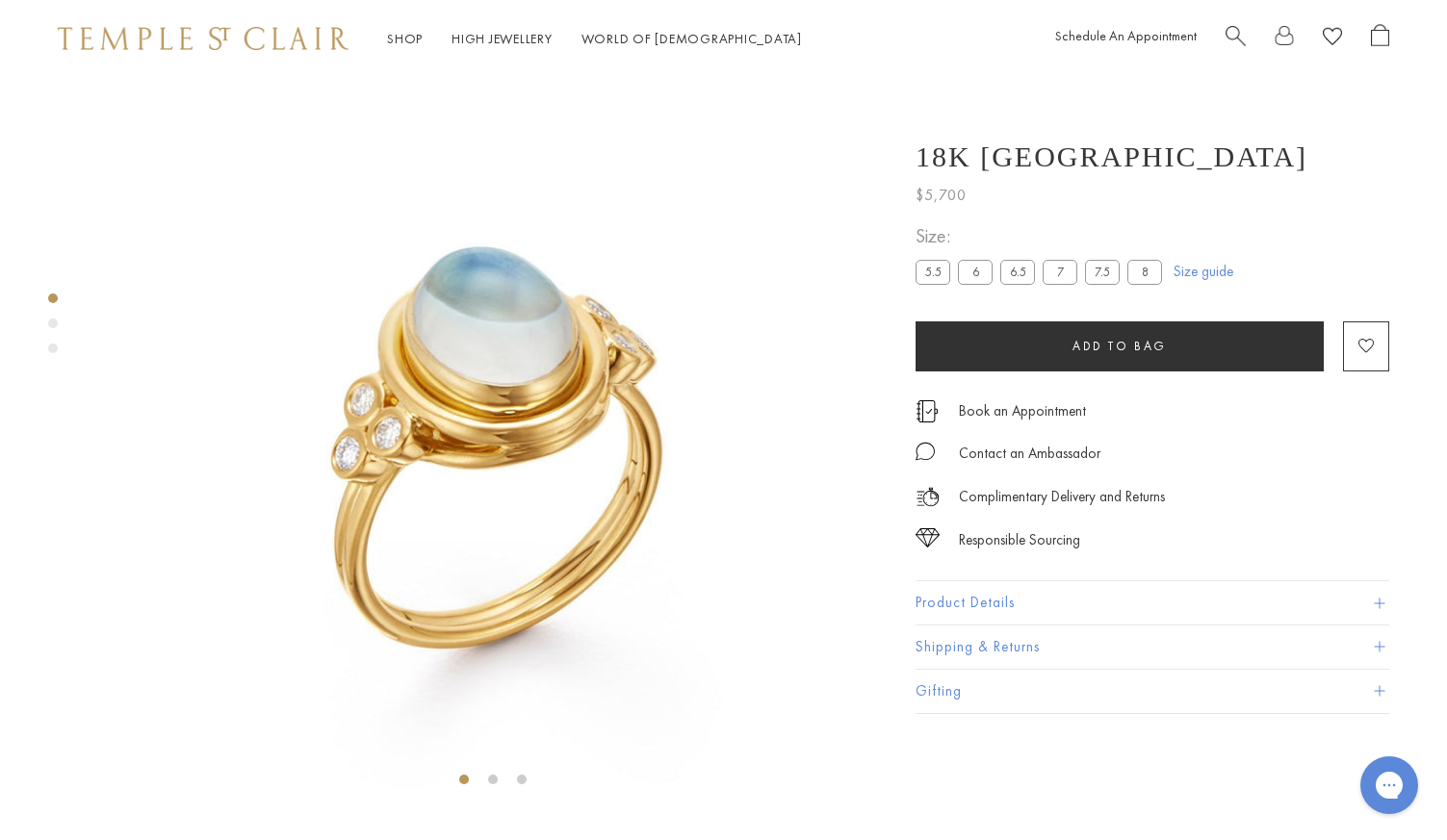
scroll to position [77, 0]
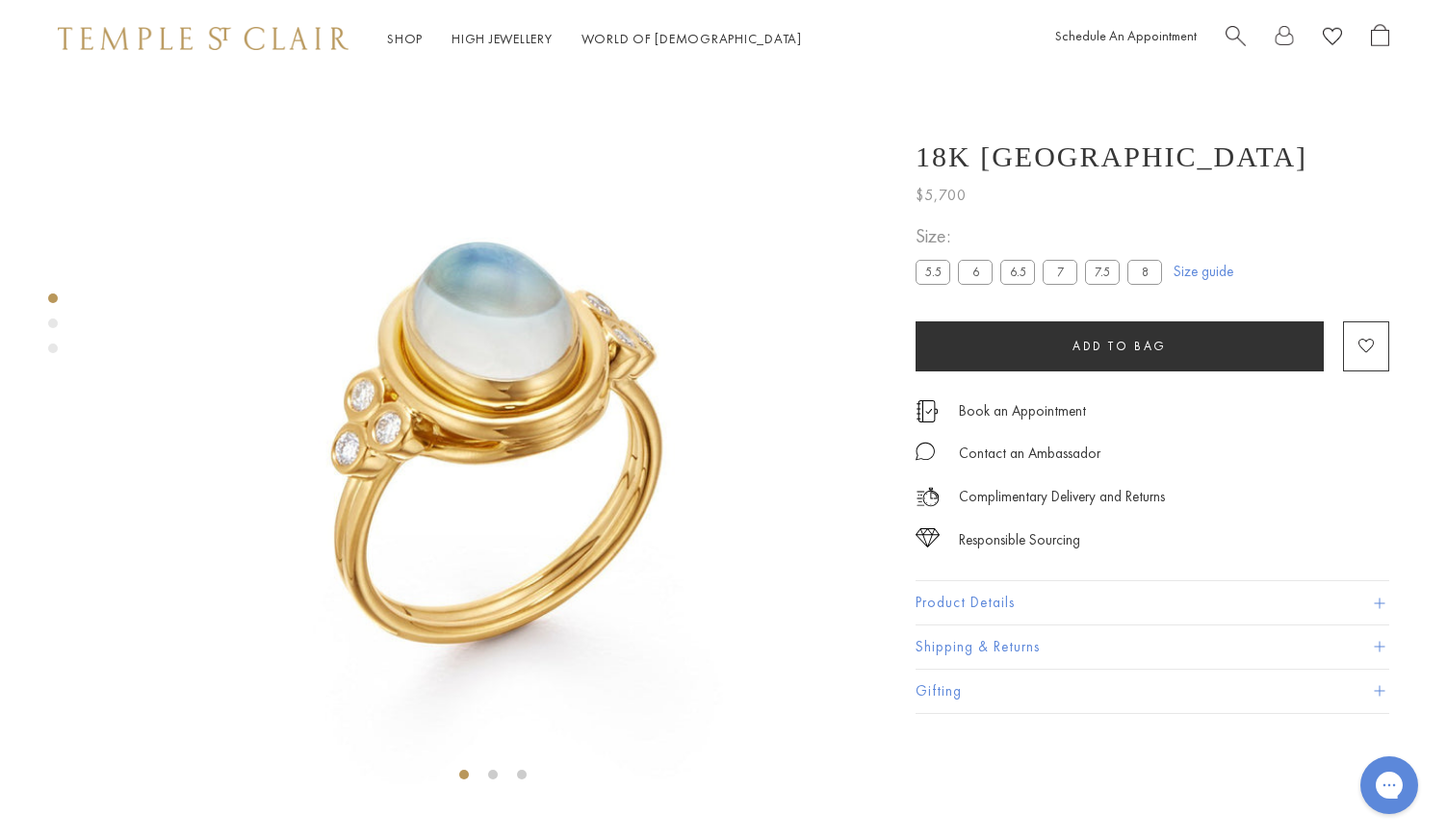
click at [51, 323] on div "Product gallery navigation" at bounding box center [53, 323] width 10 height 10
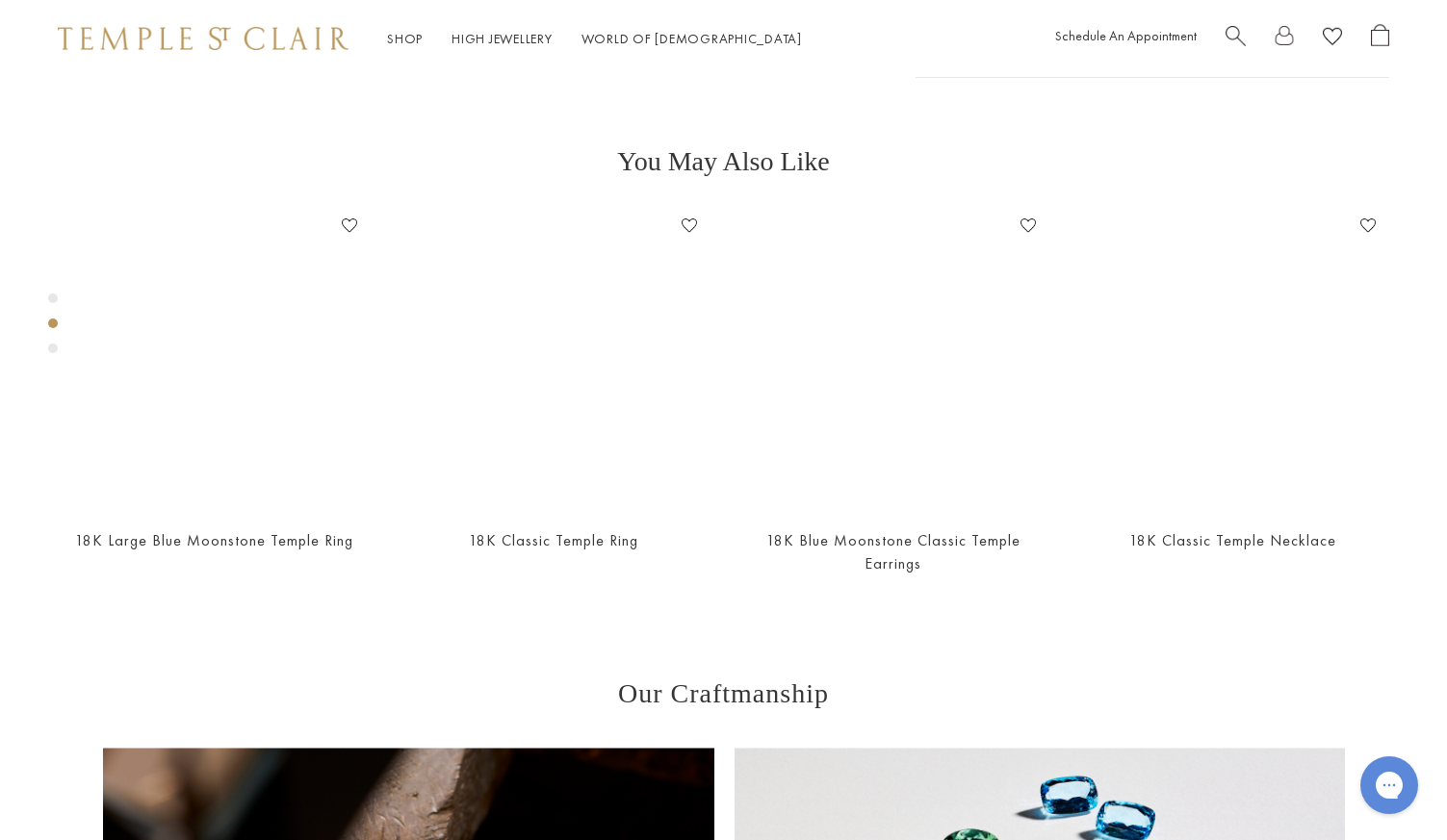
scroll to position [792, 0]
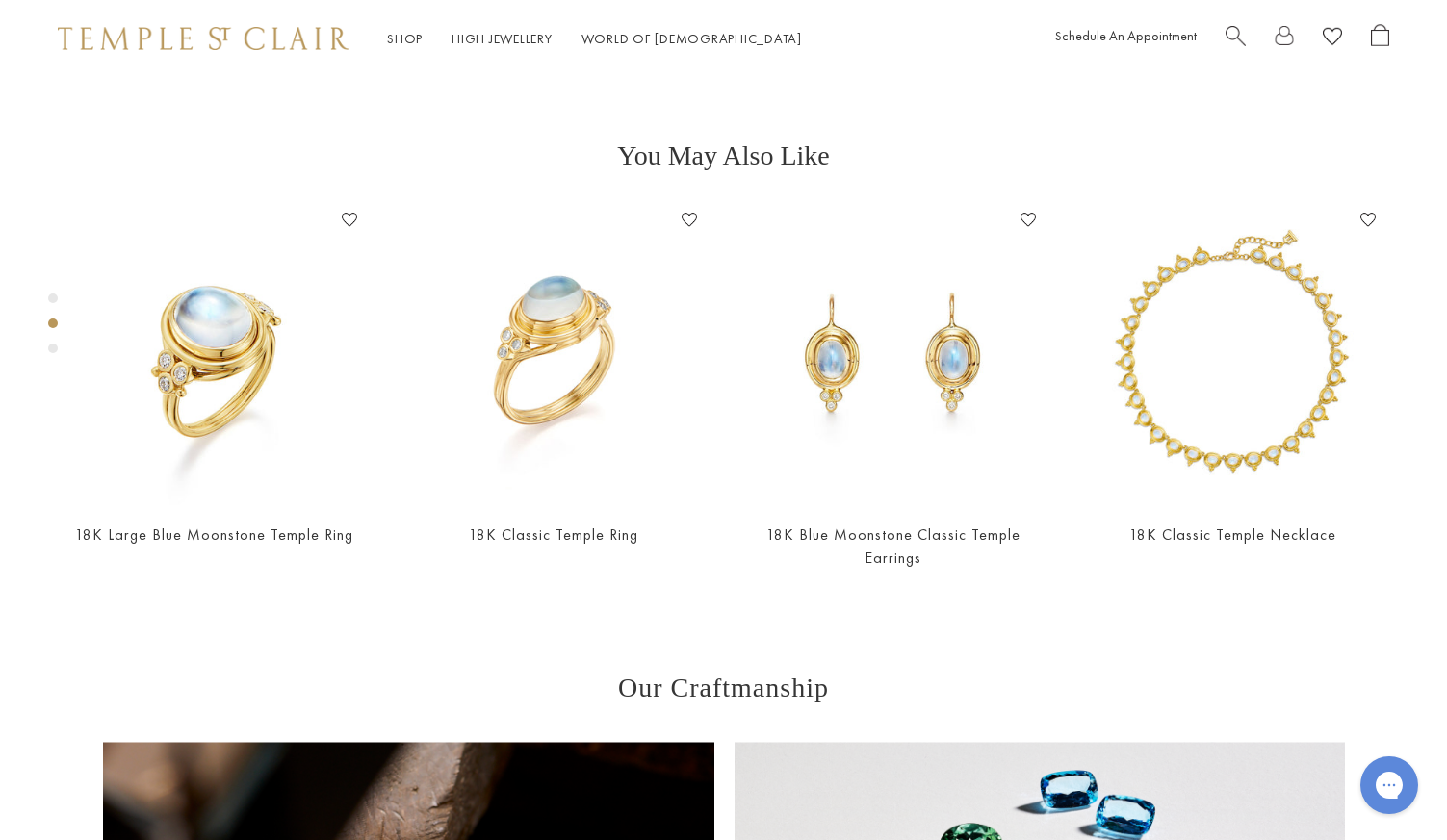
click at [56, 346] on div "Product gallery navigation" at bounding box center [53, 349] width 10 height 10
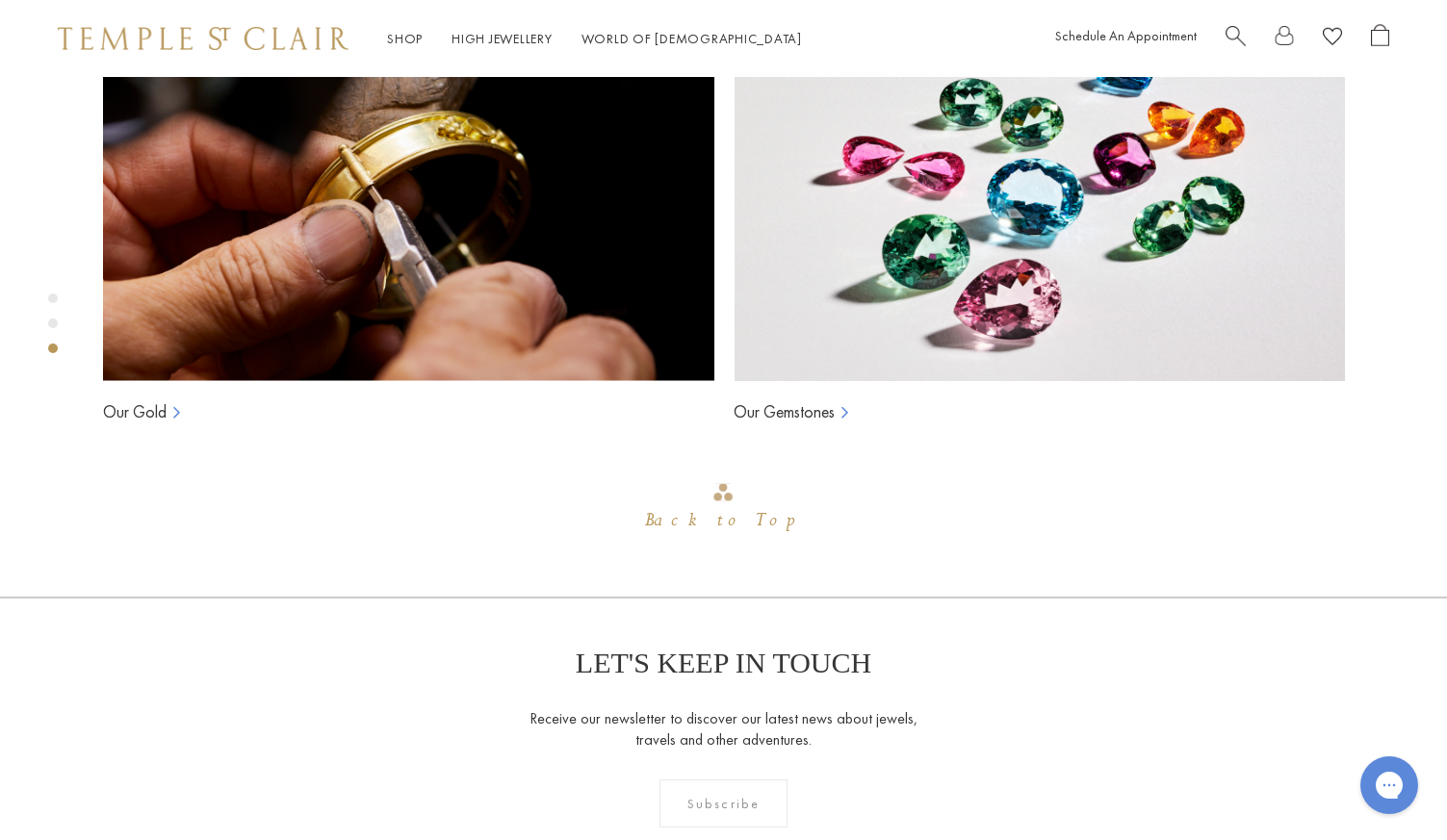
scroll to position [1584, 0]
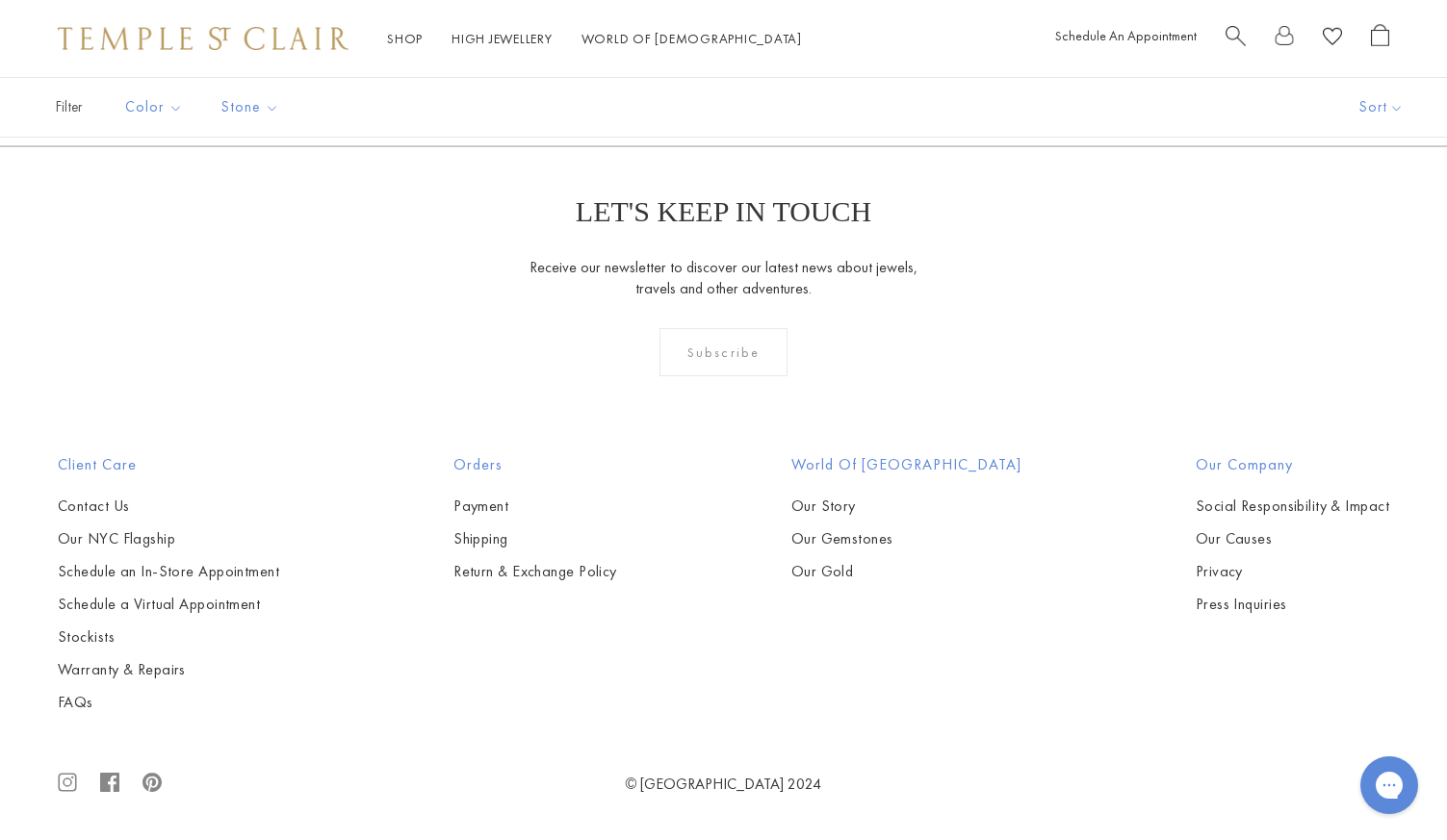
scroll to position [7509, 0]
click at [719, 68] on link "2" at bounding box center [724, 42] width 63 height 53
